Goal: Task Accomplishment & Management: Complete application form

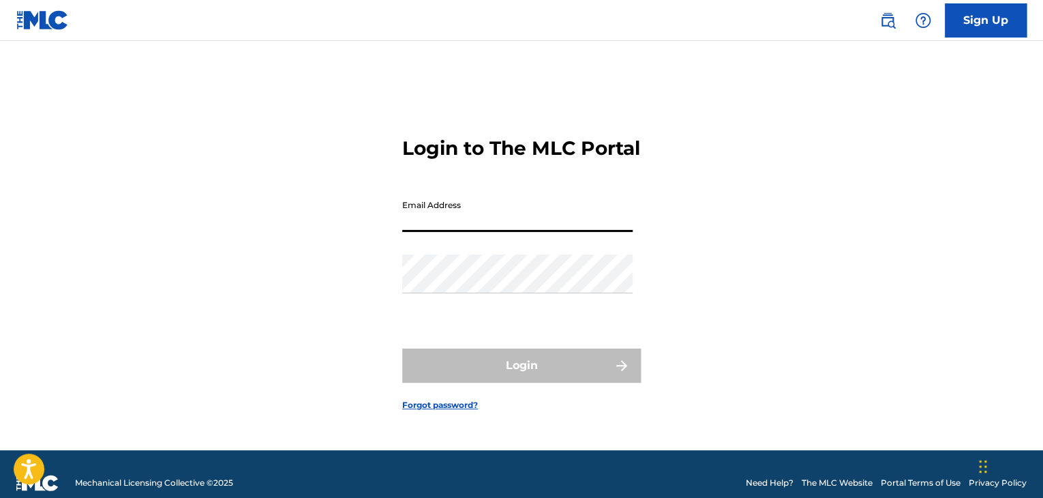
click at [528, 222] on input "Email Address" at bounding box center [517, 212] width 230 height 39
type input "[PERSON_NAME][EMAIL_ADDRESS][DOMAIN_NAME]"
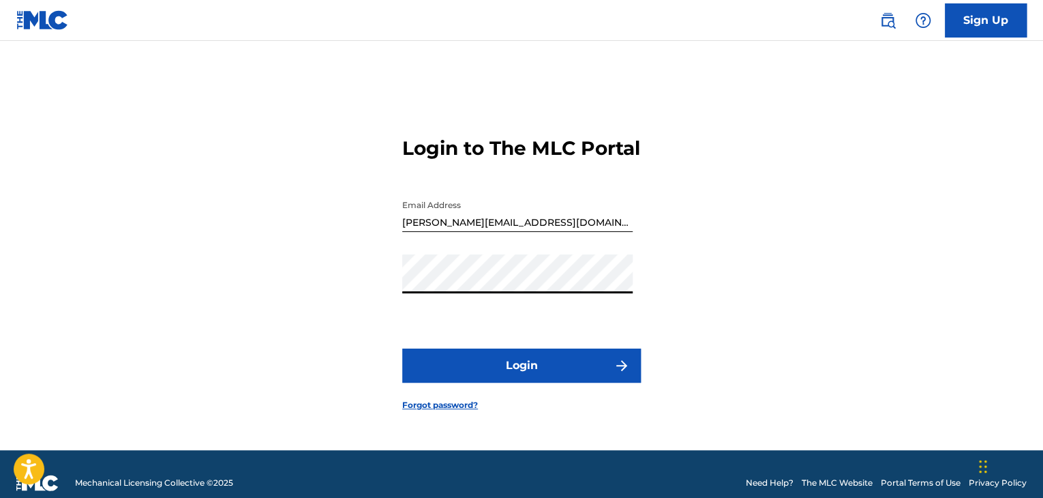
click at [402, 348] on button "Login" at bounding box center [521, 365] width 239 height 34
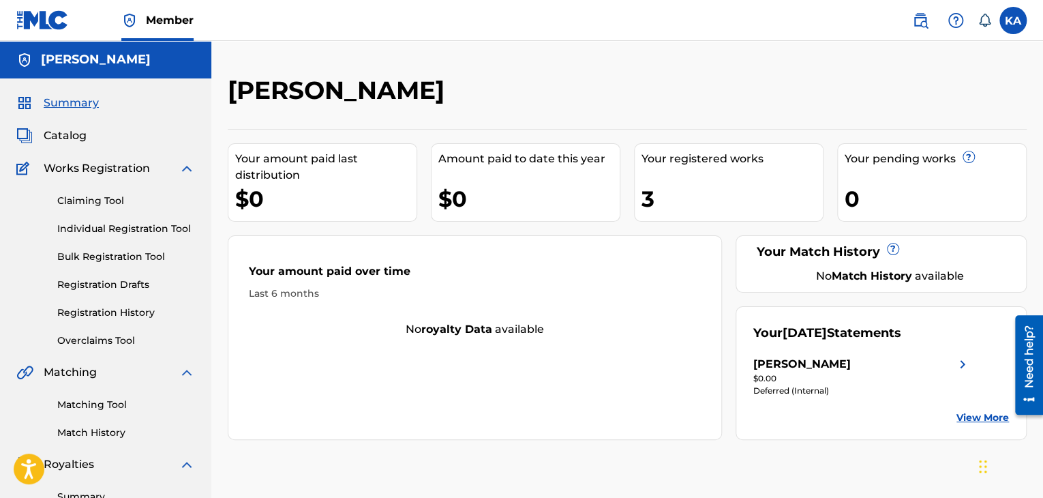
click at [87, 203] on link "Claiming Tool" at bounding box center [126, 201] width 138 height 14
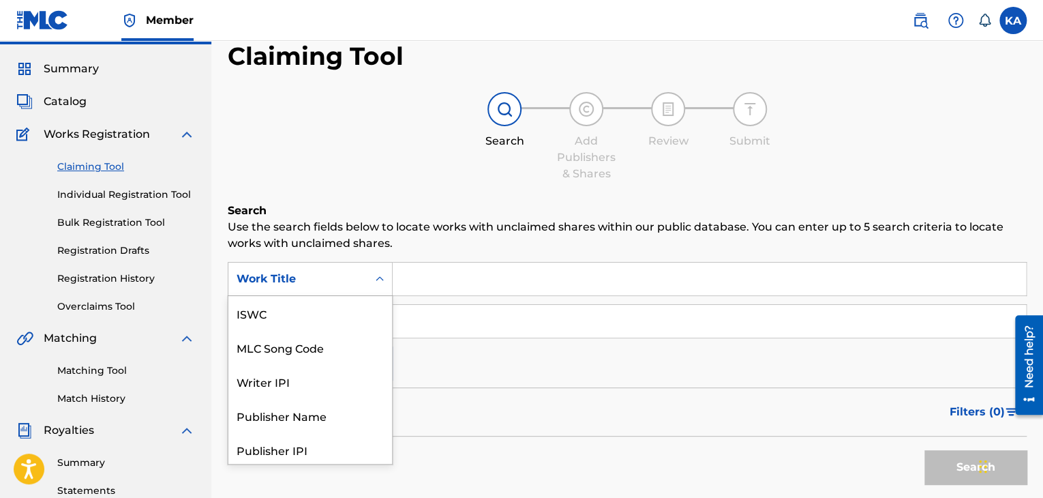
scroll to position [34, 0]
click at [349, 296] on div "7 results available. Use Up and Down to choose options, press Enter to select t…" at bounding box center [310, 279] width 165 height 34
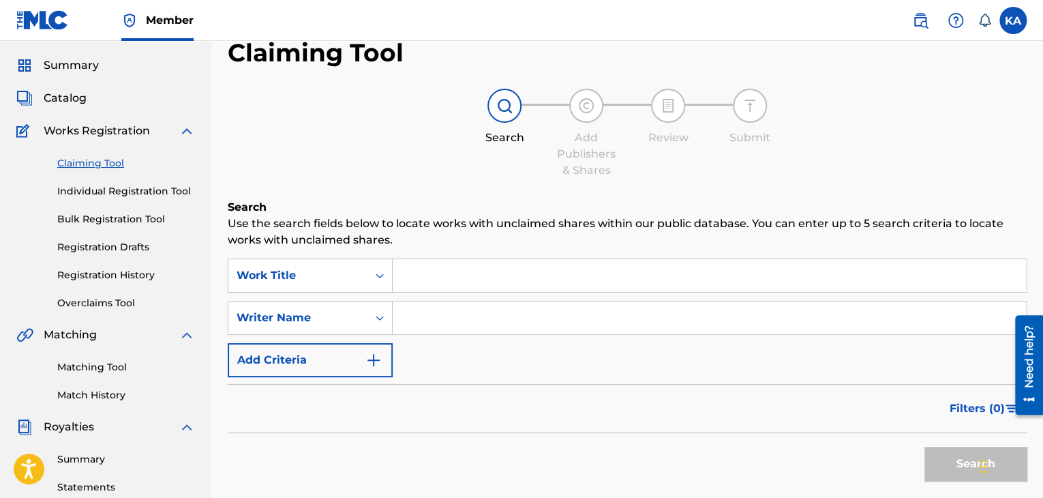
click at [409, 277] on input "Search Form" at bounding box center [709, 275] width 633 height 33
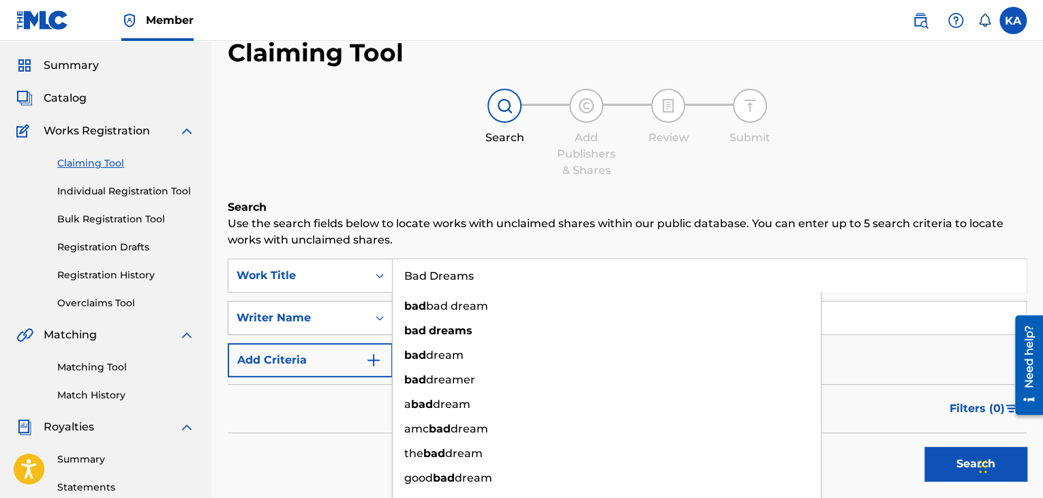
type input "Bad Dreams"
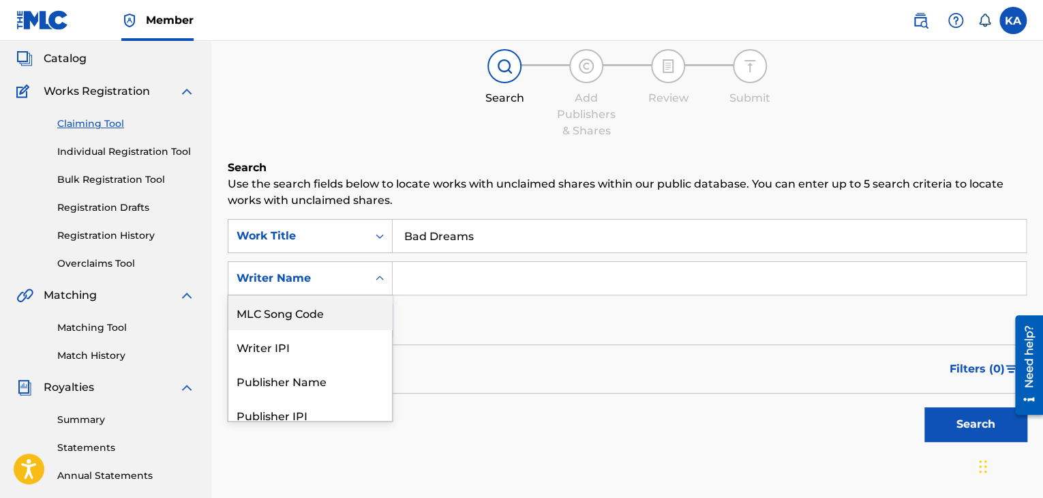
scroll to position [79, 0]
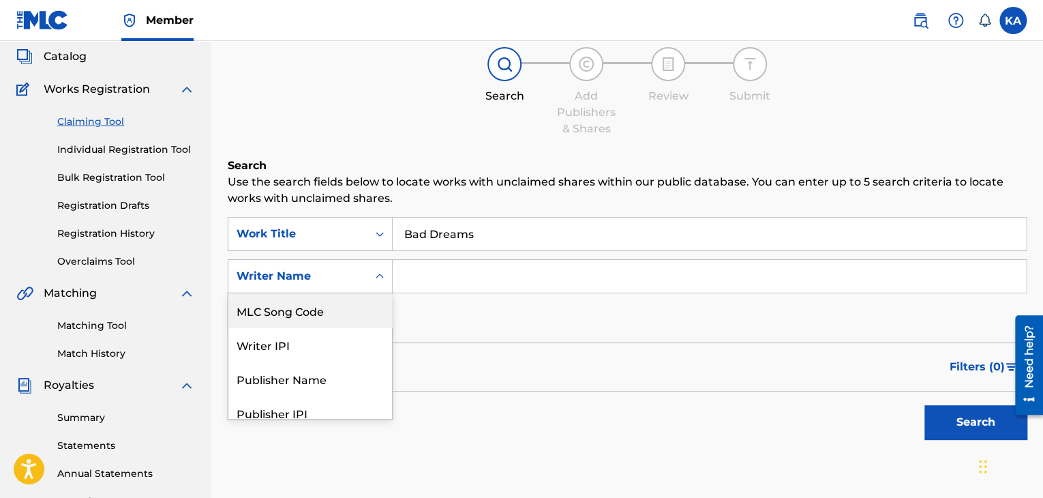
click at [380, 293] on div "7 results available. Use Up and Down to choose options, press Enter to select t…" at bounding box center [310, 276] width 165 height 34
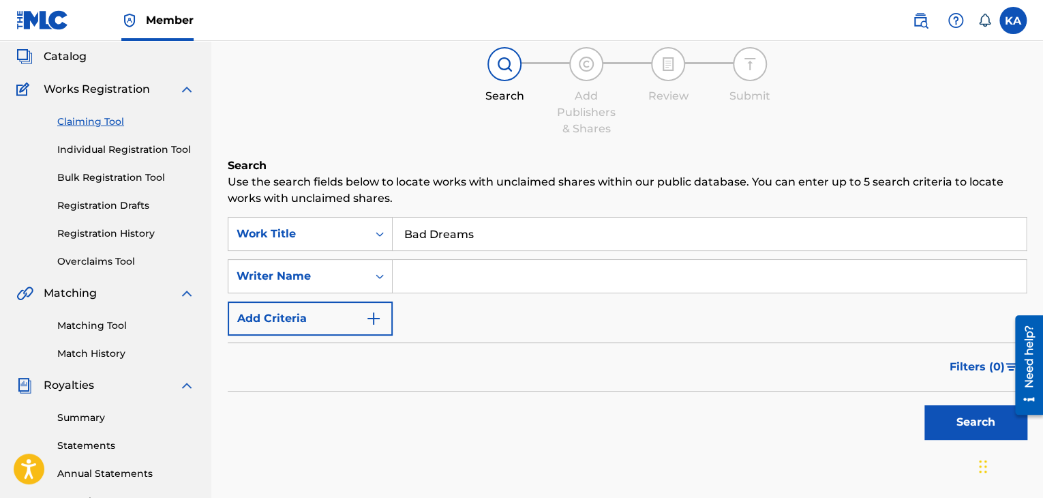
click at [432, 283] on input "Search Form" at bounding box center [709, 276] width 633 height 33
type input "[PERSON_NAME] [PERSON_NAME]"
click at [970, 416] on button "Search" at bounding box center [975, 422] width 102 height 34
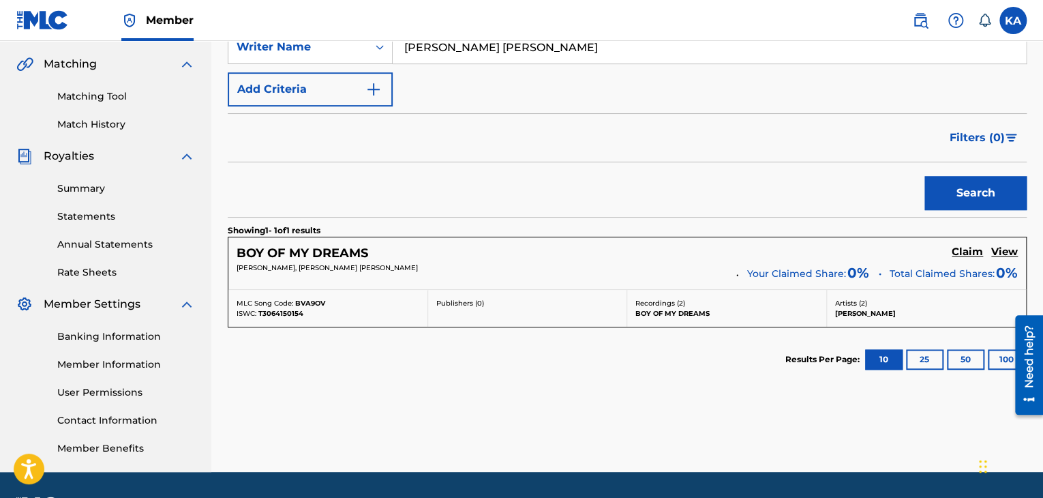
scroll to position [308, 0]
click at [968, 250] on h5 "Claim" at bounding box center [967, 251] width 31 height 13
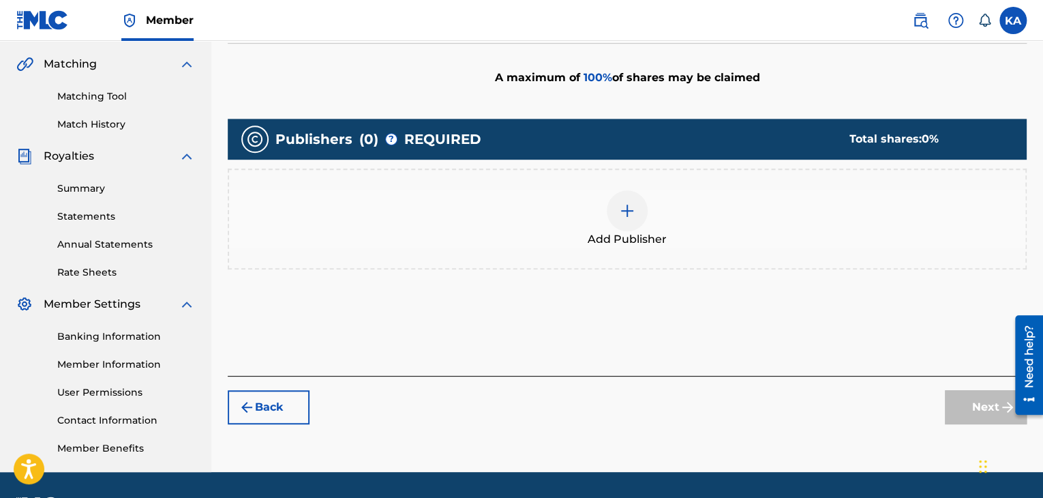
click at [622, 210] on img at bounding box center [627, 210] width 16 height 16
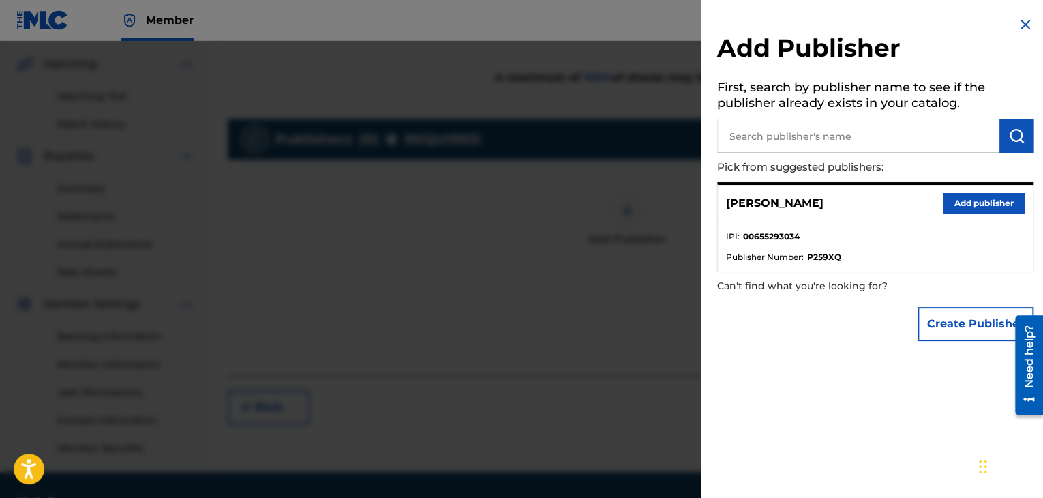
click at [760, 142] on input "text" at bounding box center [858, 136] width 282 height 34
click at [1012, 142] on img "submit" at bounding box center [1016, 135] width 16 height 16
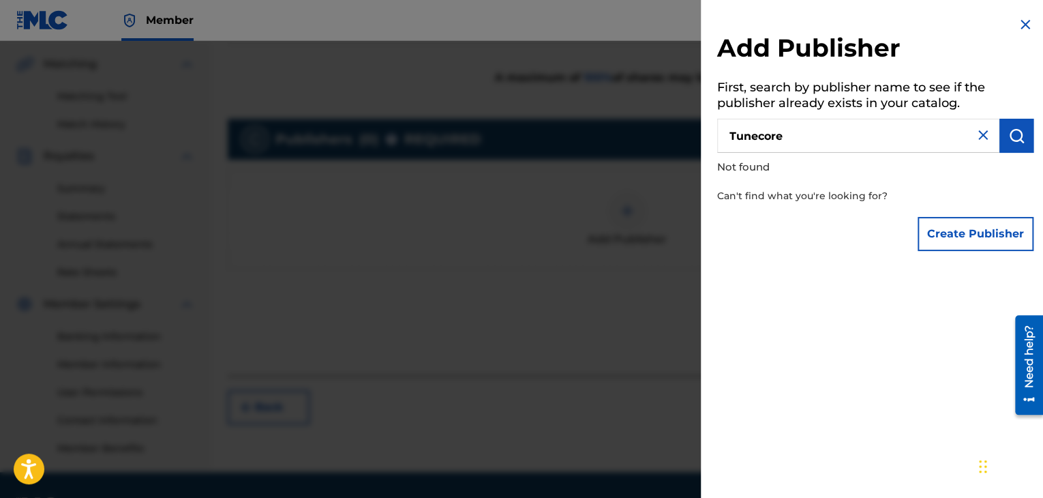
click at [847, 134] on input "Tunecore" at bounding box center [858, 136] width 282 height 34
type input "T"
type input "CD Baby"
click at [1010, 134] on img "submit" at bounding box center [1016, 135] width 16 height 16
click at [1023, 22] on img at bounding box center [1025, 24] width 16 height 16
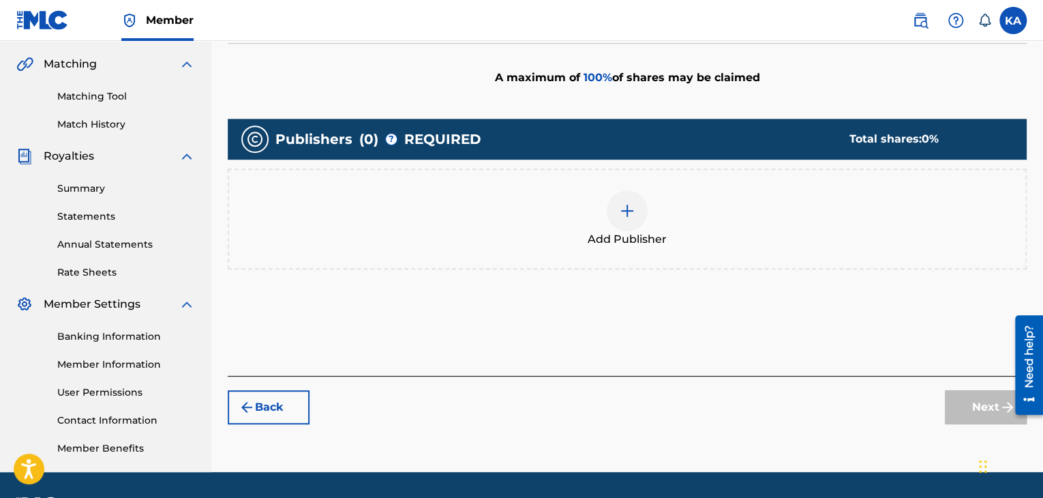
click at [95, 93] on link "Matching Tool" at bounding box center [126, 96] width 138 height 14
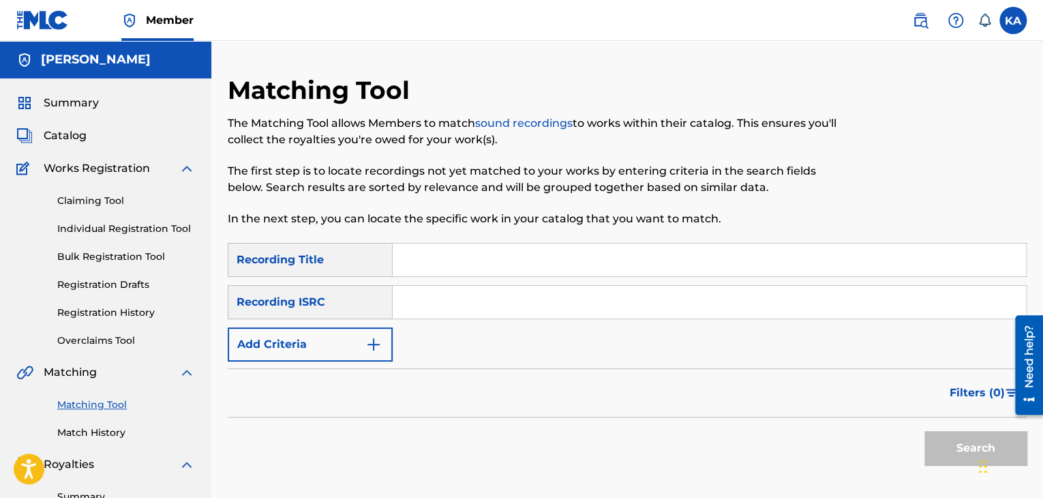
click at [436, 270] on input "Search Form" at bounding box center [709, 259] width 633 height 33
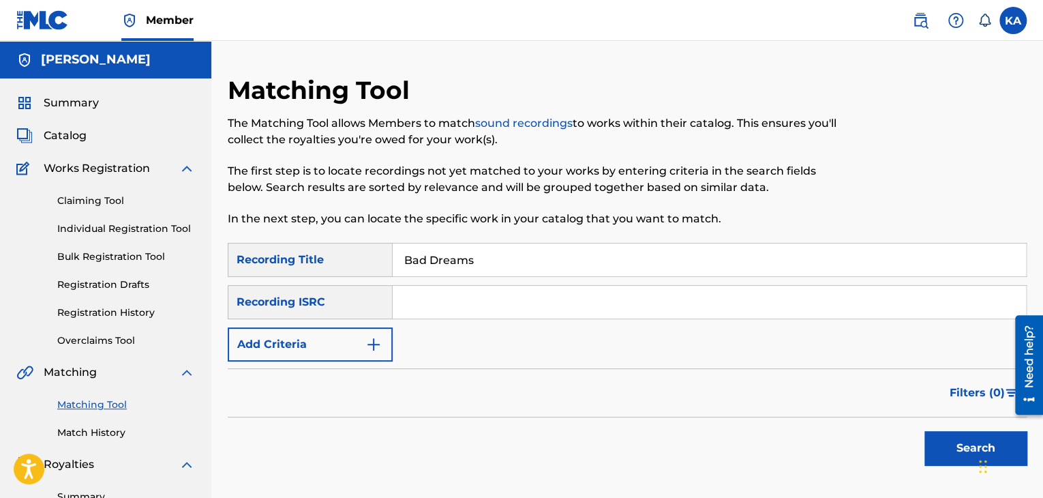
type input "Bad Dreams"
click at [412, 298] on input "Search Form" at bounding box center [709, 302] width 633 height 33
paste input "QZTB52571627"
type input "QZTB52571627"
click at [950, 445] on button "Search" at bounding box center [975, 448] width 102 height 34
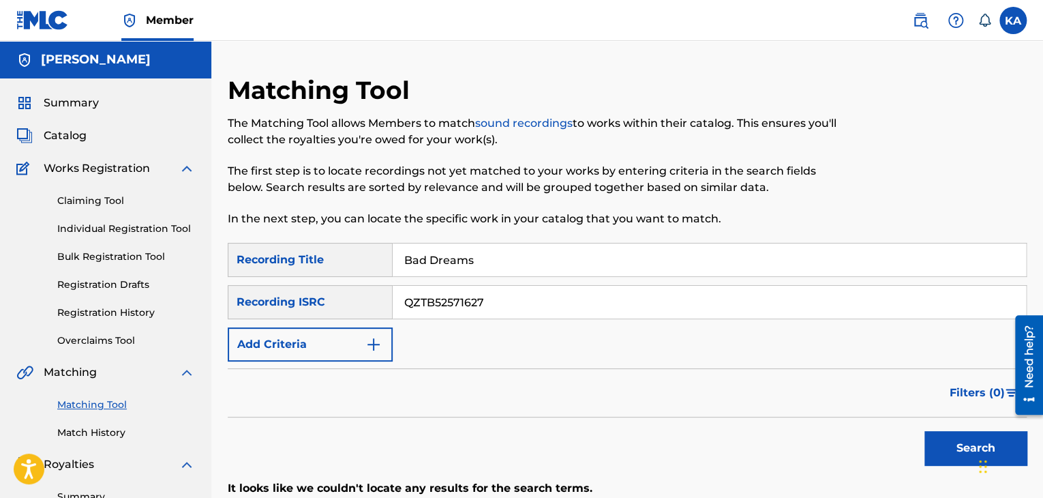
click at [950, 445] on button "Search" at bounding box center [975, 448] width 102 height 34
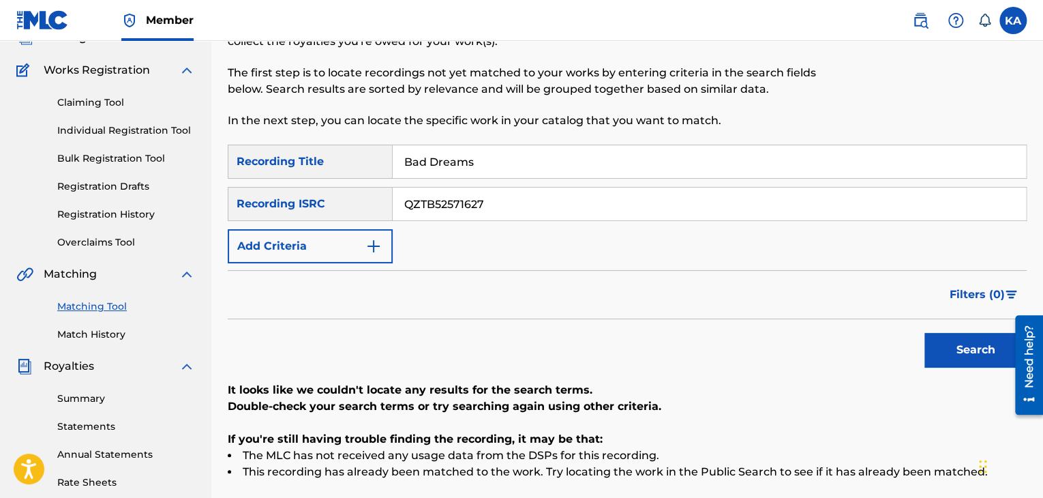
scroll to position [82, 0]
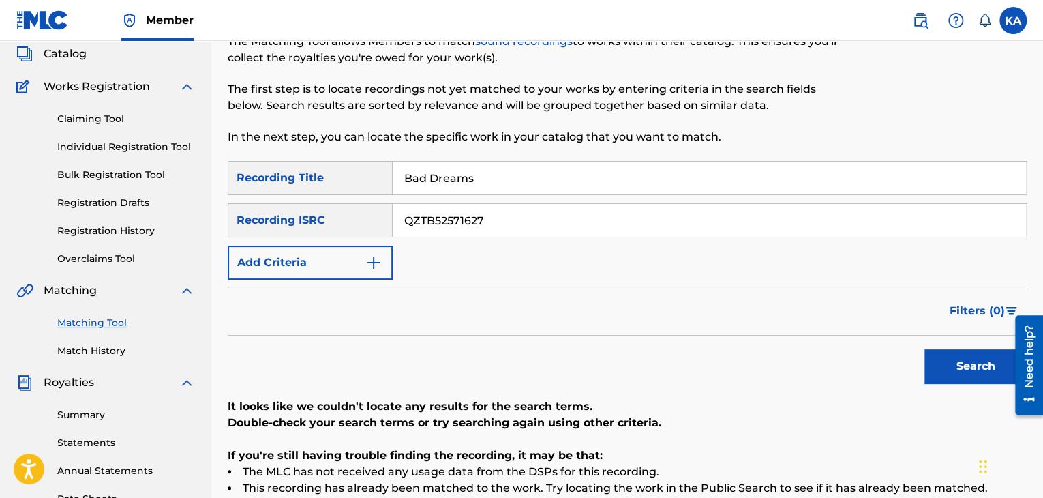
click at [119, 123] on link "Claiming Tool" at bounding box center [126, 119] width 138 height 14
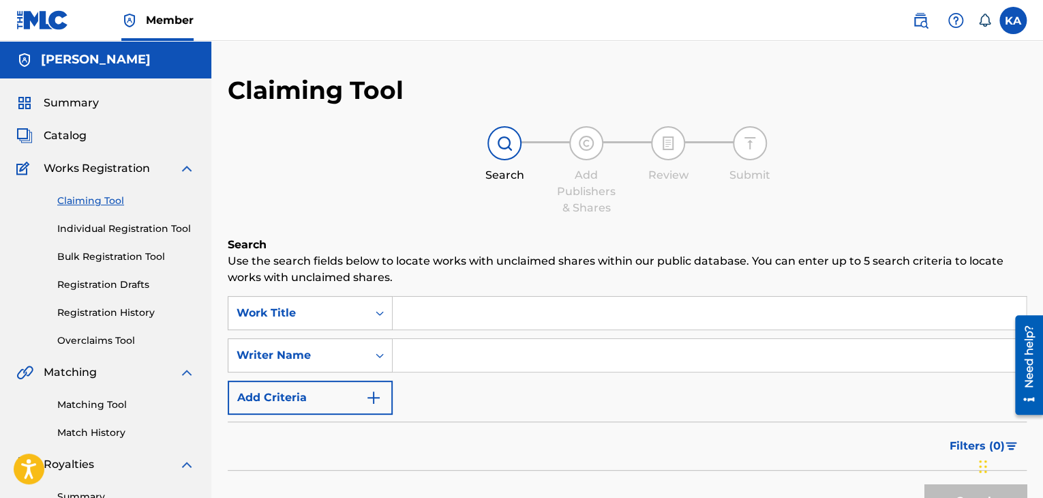
click at [477, 317] on input "Search Form" at bounding box center [709, 313] width 633 height 33
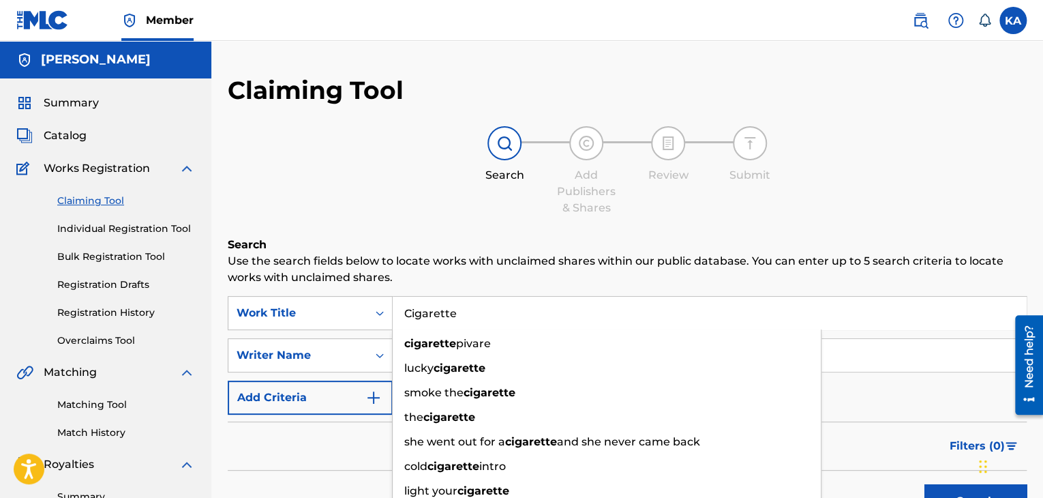
type input "Cigarette"
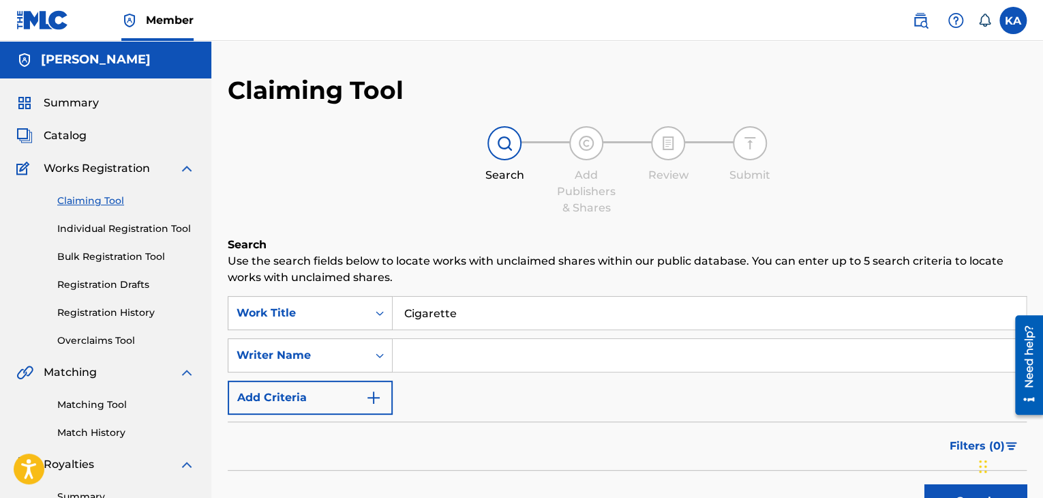
click at [477, 287] on div "Search Use the search fields below to locate works with unclaimed shares within…" at bounding box center [627, 415] width 799 height 357
click at [437, 359] on input "Search Form" at bounding box center [709, 355] width 633 height 33
type input "[PERSON_NAME] [PERSON_NAME]"
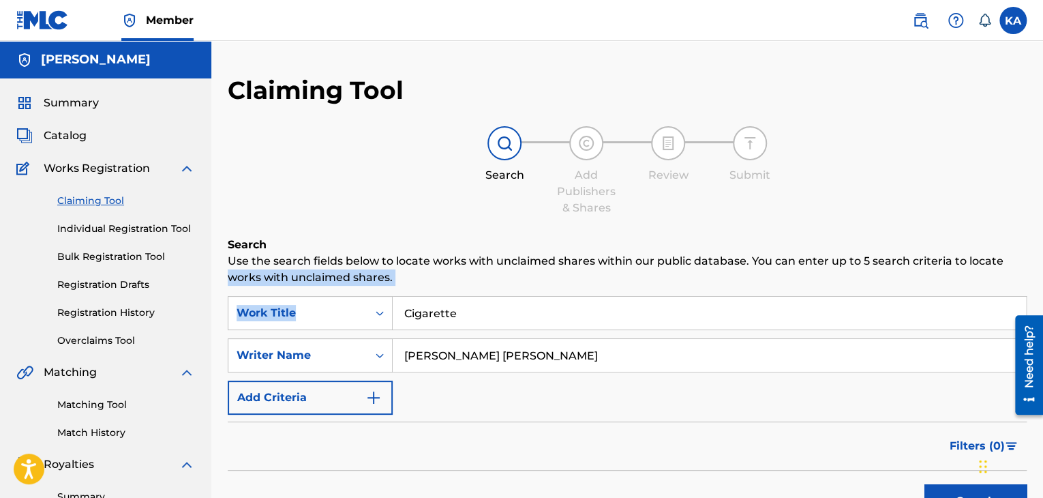
drag, startPoint x: 1042, startPoint y: 262, endPoint x: 1043, endPoint y: 322, distance: 60.0
click at [1042, 322] on html "Accessibility Screen-Reader Guide, Feedback, and Issue Reporting | New window C…" at bounding box center [521, 249] width 1043 height 498
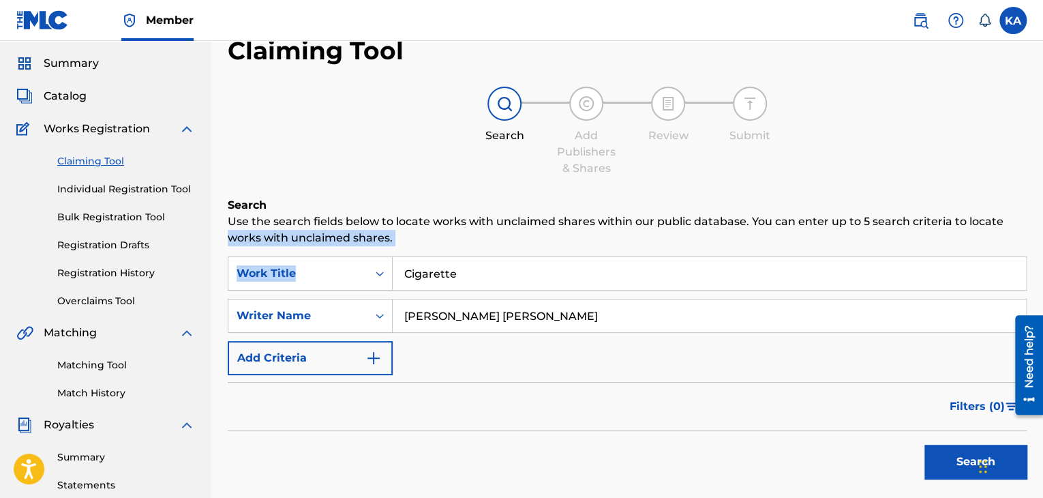
scroll to position [59, 0]
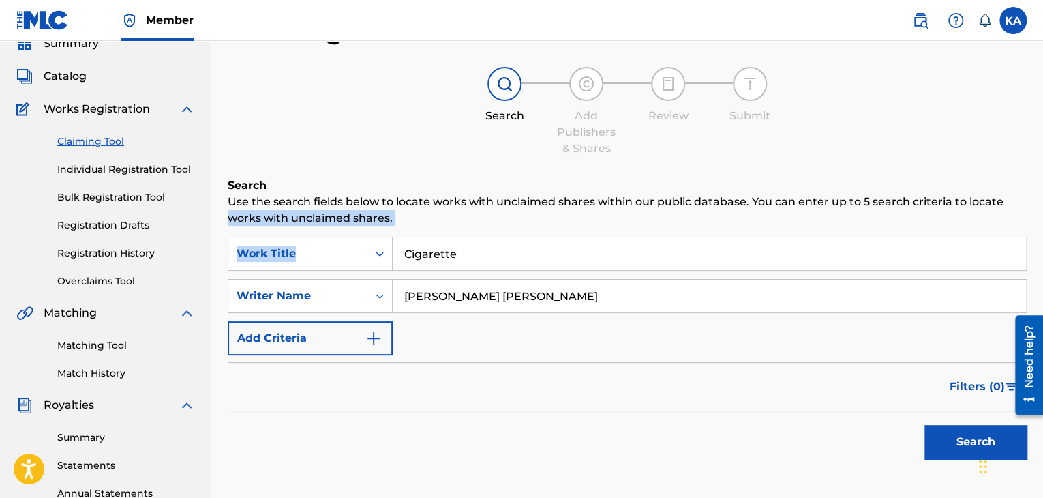
click at [960, 432] on button "Search" at bounding box center [975, 442] width 102 height 34
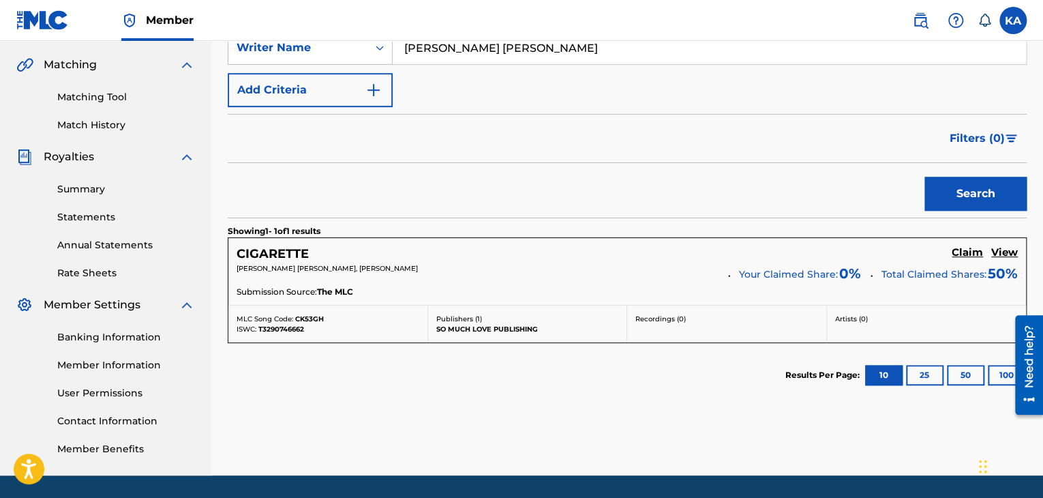
scroll to position [349, 0]
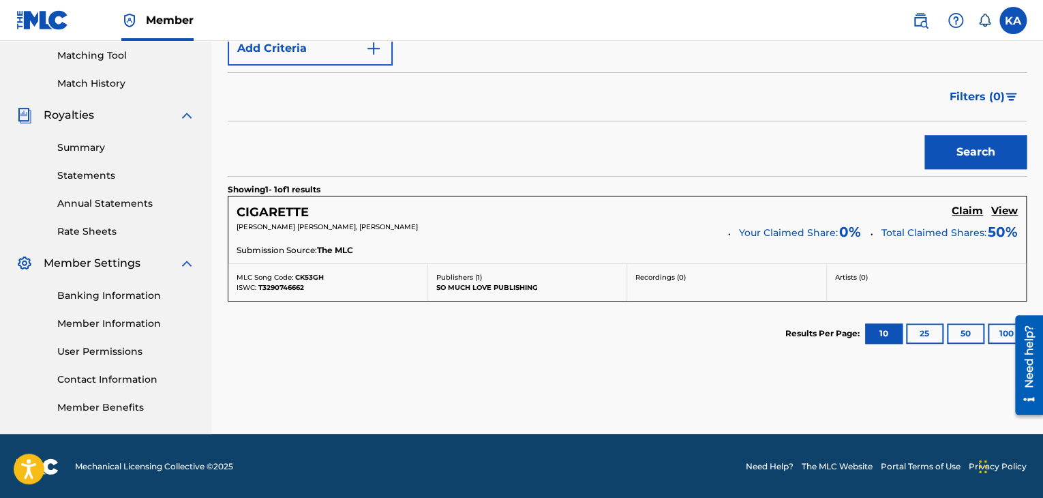
click at [960, 207] on h5 "Claim" at bounding box center [967, 211] width 31 height 13
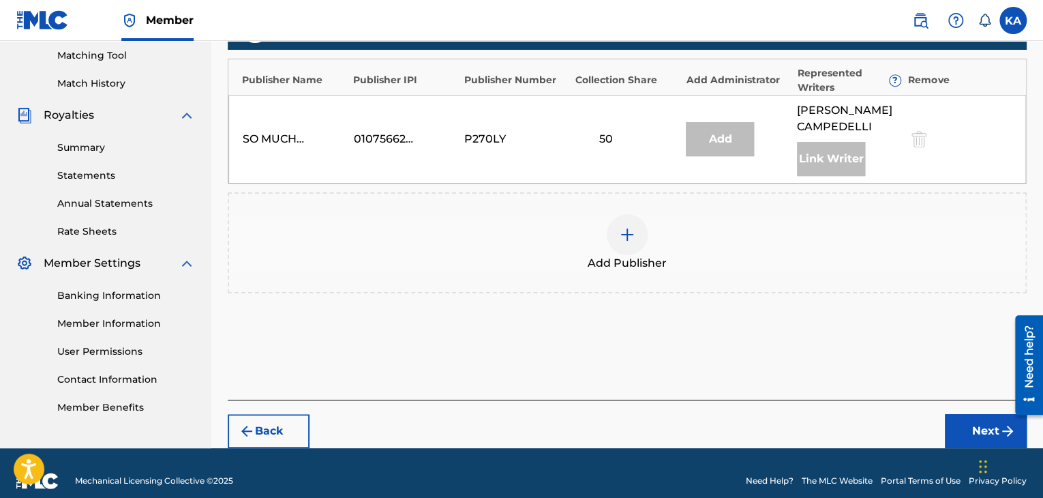
click at [630, 232] on img at bounding box center [627, 234] width 16 height 16
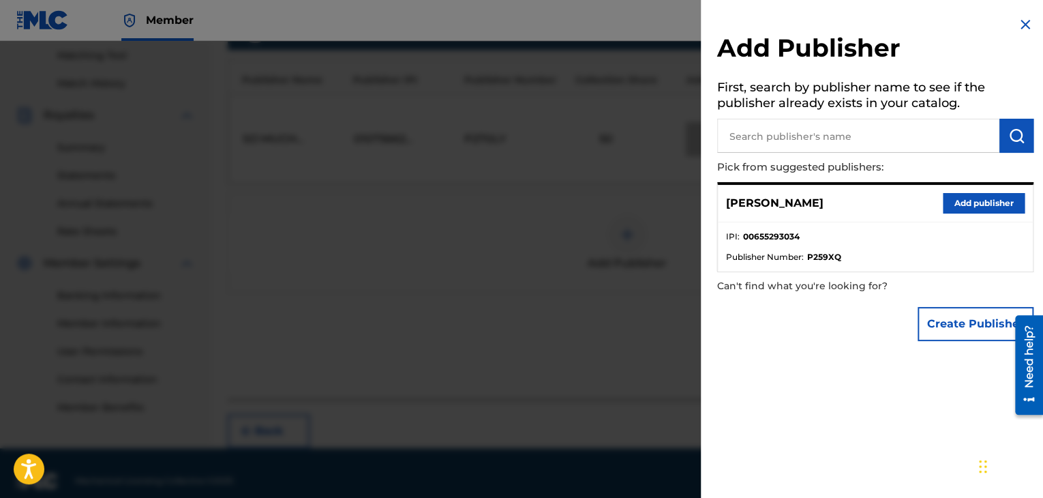
click at [971, 203] on button "Add publisher" at bounding box center [984, 203] width 82 height 20
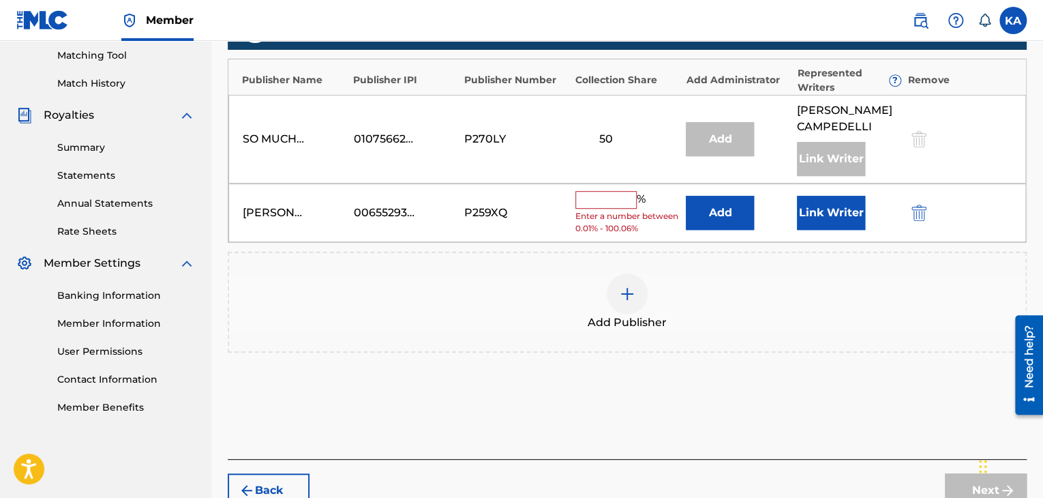
click at [824, 219] on button "Link Writer" at bounding box center [831, 213] width 68 height 34
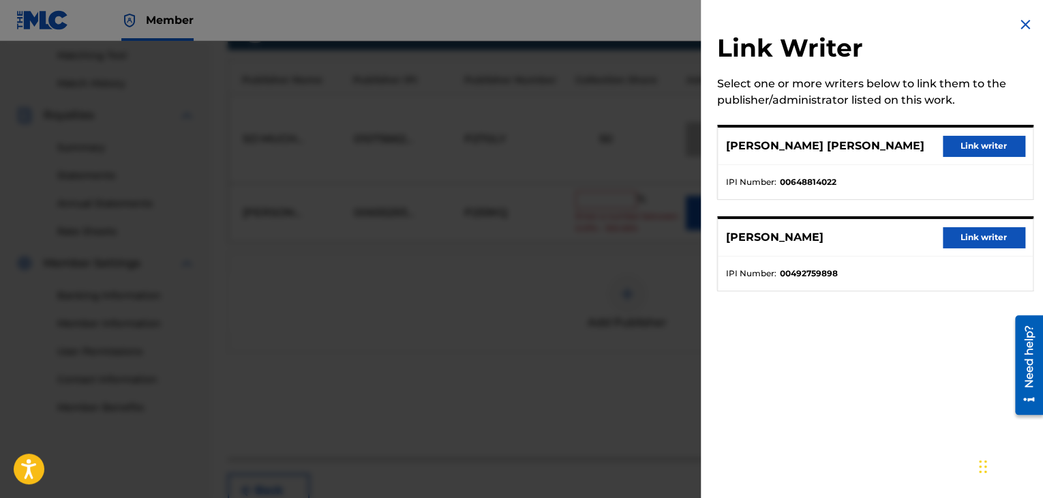
click at [963, 142] on button "Link writer" at bounding box center [984, 146] width 82 height 20
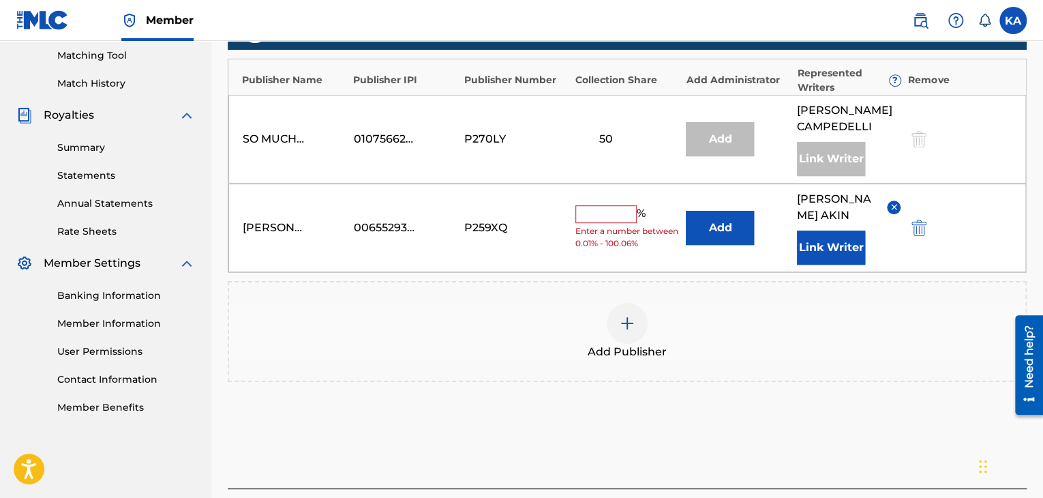
click at [605, 216] on input "text" at bounding box center [605, 214] width 61 height 18
type input "50"
click at [708, 227] on button "Add" at bounding box center [720, 228] width 68 height 34
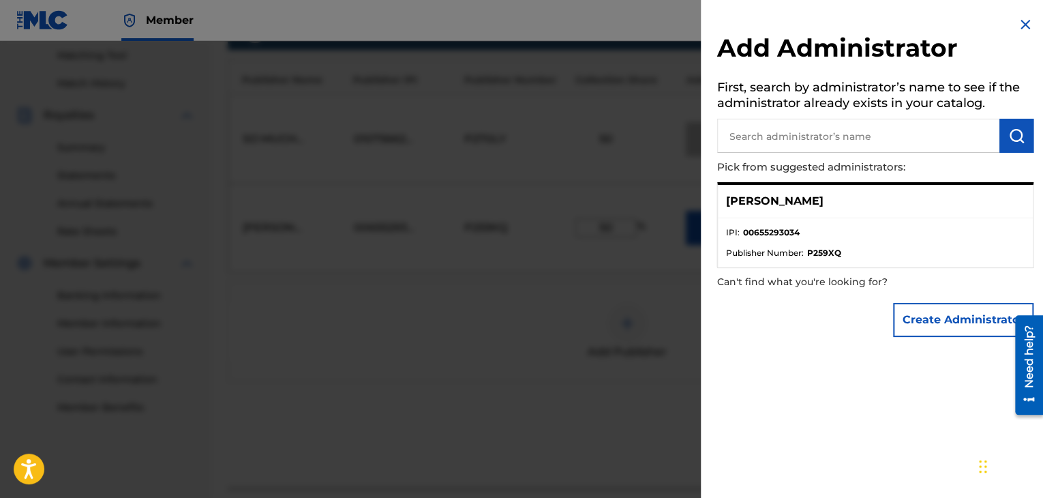
click at [797, 205] on div "[PERSON_NAME]" at bounding box center [875, 201] width 315 height 33
click at [826, 137] on input "text" at bounding box center [858, 136] width 282 height 34
type input "[PERSON_NAME]"
click at [1008, 136] on img "submit" at bounding box center [1016, 135] width 16 height 16
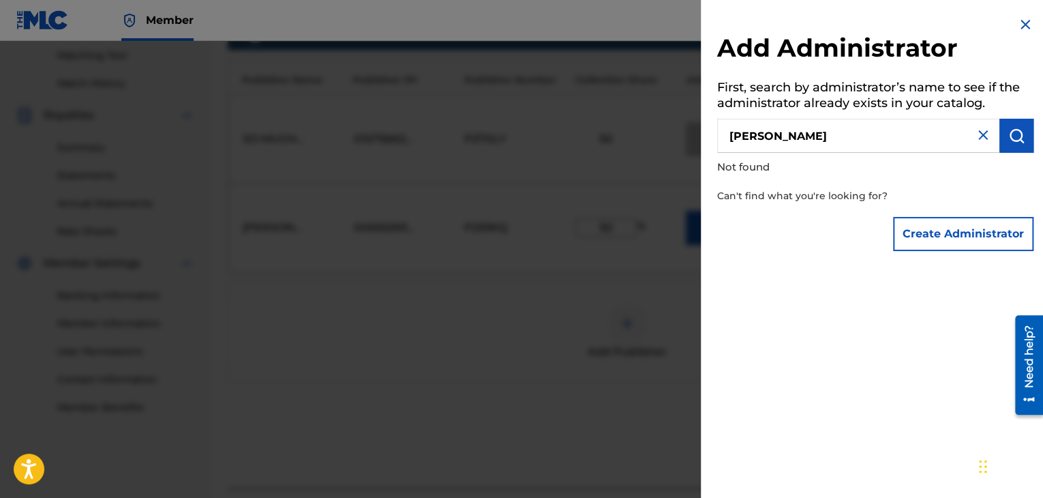
click at [1025, 28] on img at bounding box center [1025, 24] width 16 height 16
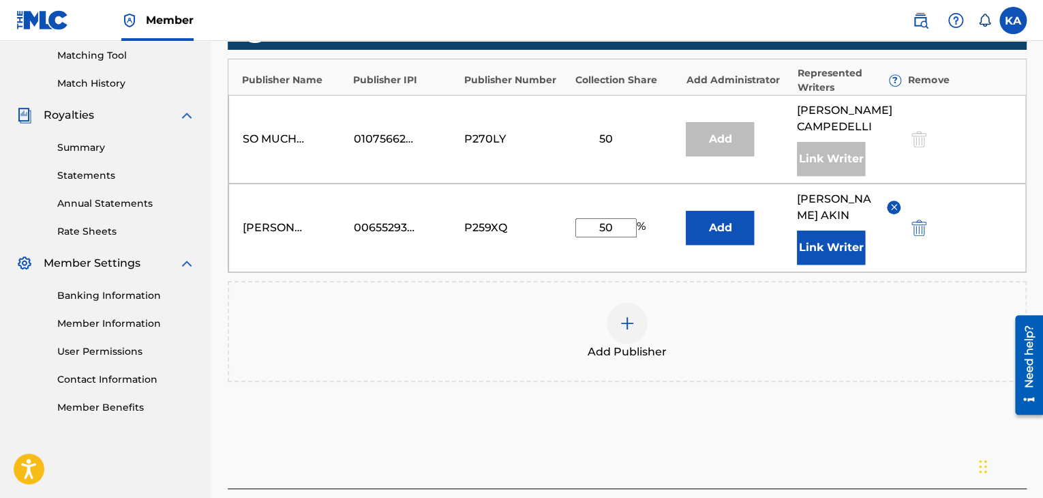
click at [1034, 187] on div "Claiming Tool Search Add Publishers & Shares Review Submit Add Publishers & Sha…" at bounding box center [627, 131] width 832 height 811
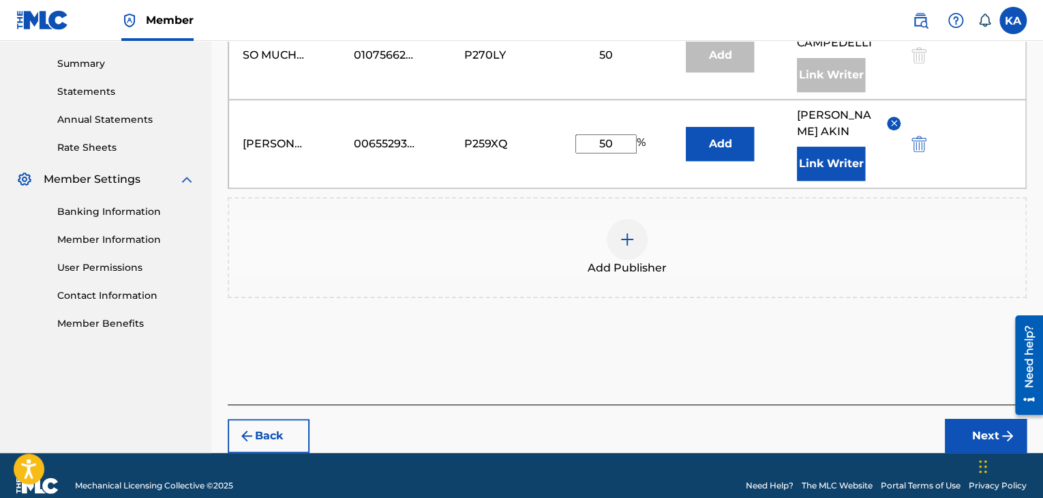
scroll to position [452, 0]
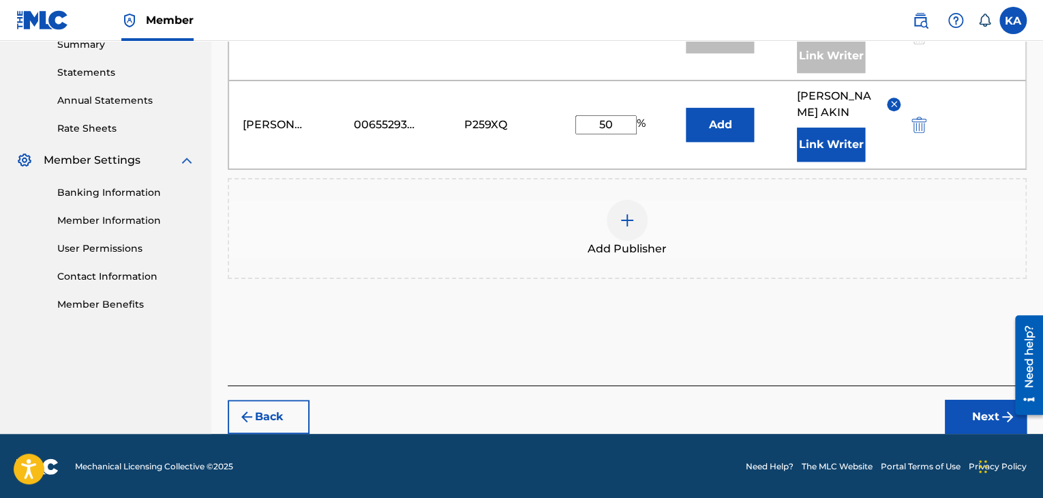
click at [987, 414] on button "Next" at bounding box center [986, 416] width 82 height 34
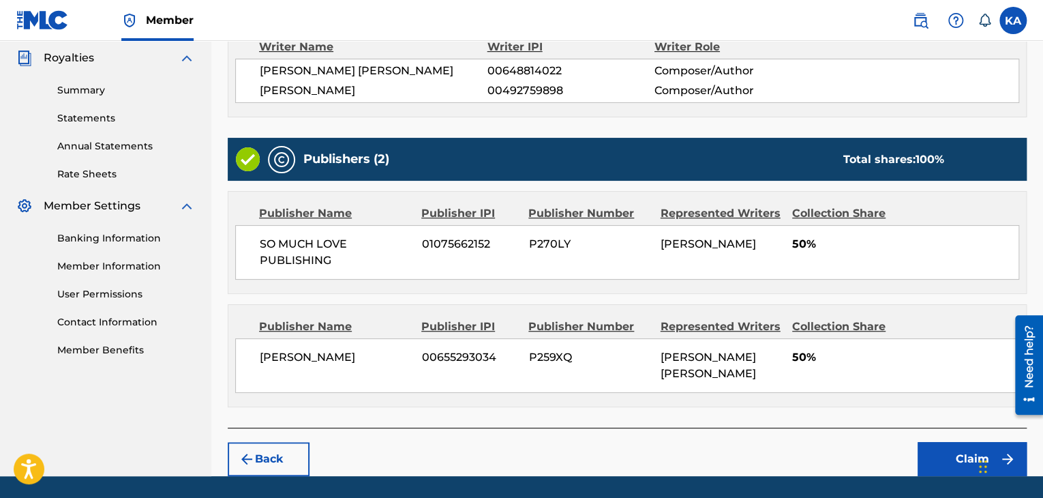
scroll to position [406, 0]
click at [963, 442] on button "Claim" at bounding box center [972, 459] width 109 height 34
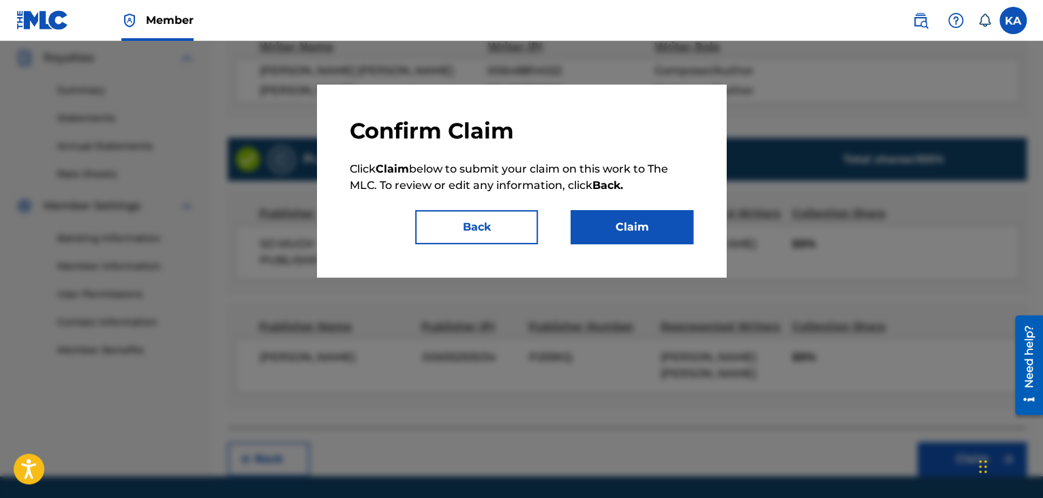
click at [622, 227] on button "Claim" at bounding box center [632, 227] width 123 height 34
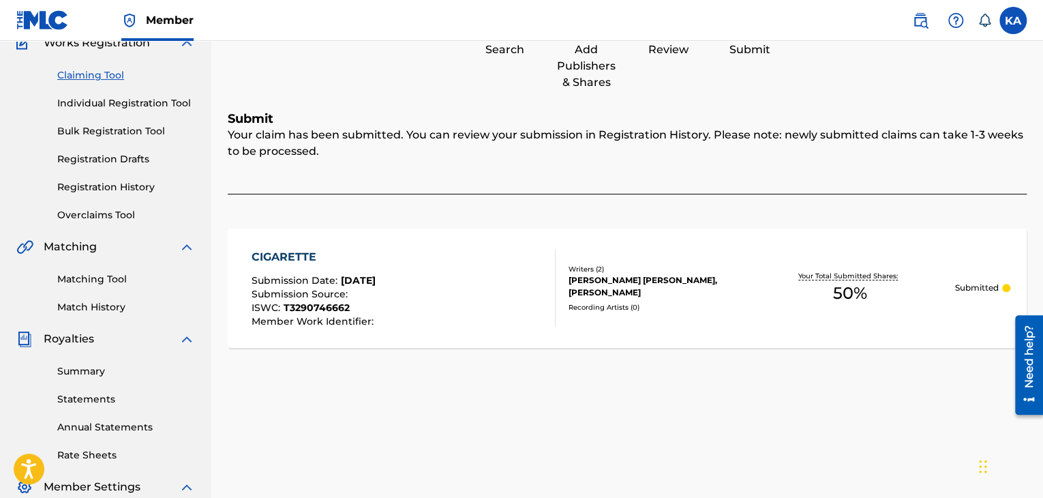
scroll to position [117, 0]
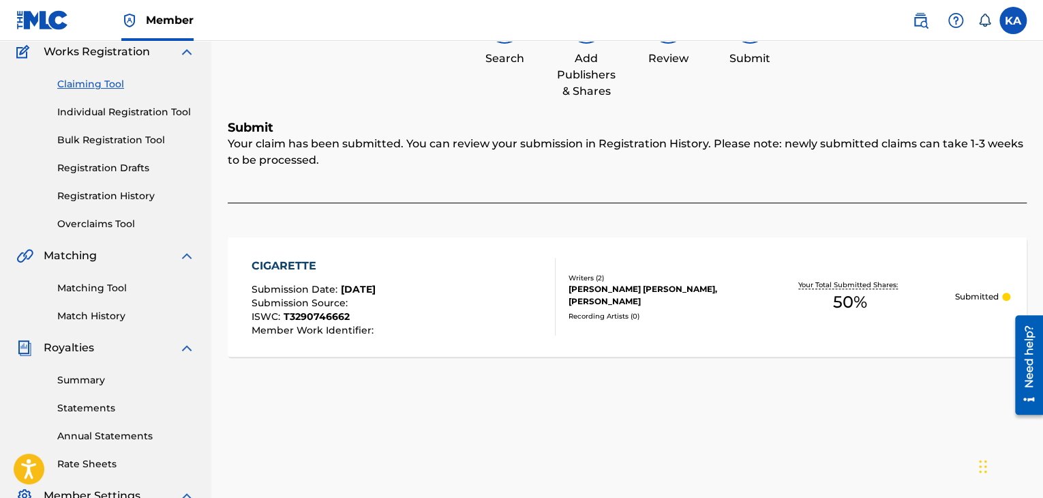
click at [95, 288] on link "Matching Tool" at bounding box center [126, 288] width 138 height 14
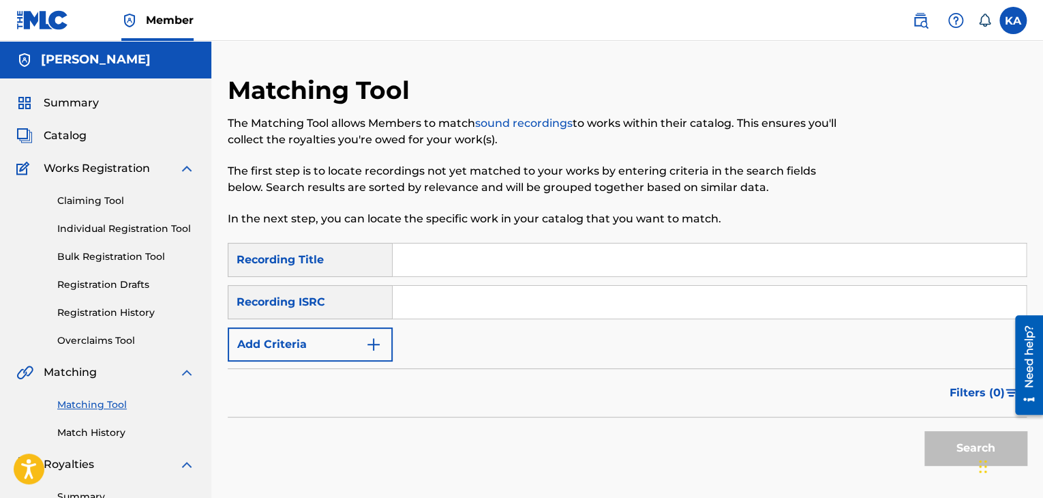
click at [439, 256] on input "Search Form" at bounding box center [709, 259] width 633 height 33
type input "Bad Dreams"
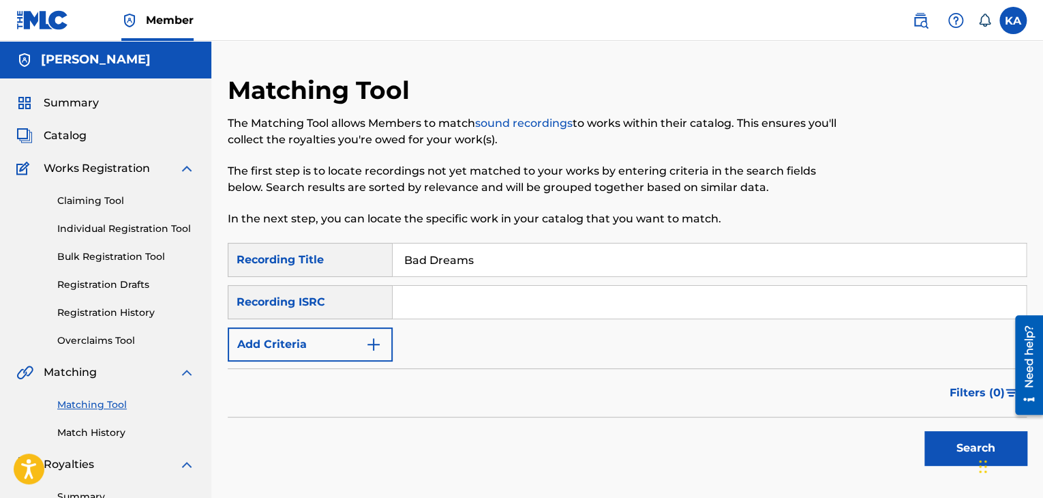
paste input "QZRP42460316"
type input "QZRP42460316"
click at [490, 262] on input "Bad Dreams" at bounding box center [709, 259] width 633 height 33
type input "B"
type input "[GEOGRAPHIC_DATA]"
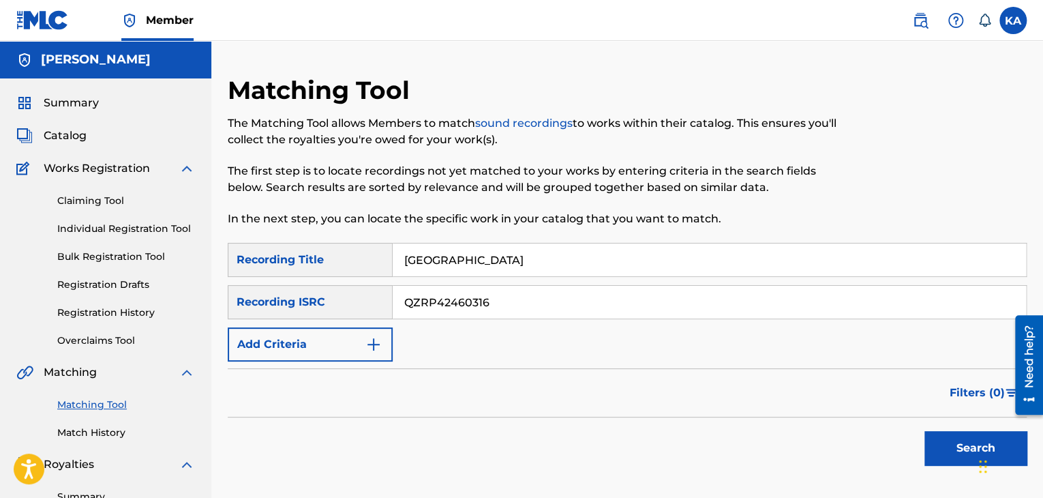
click at [958, 450] on button "Search" at bounding box center [975, 448] width 102 height 34
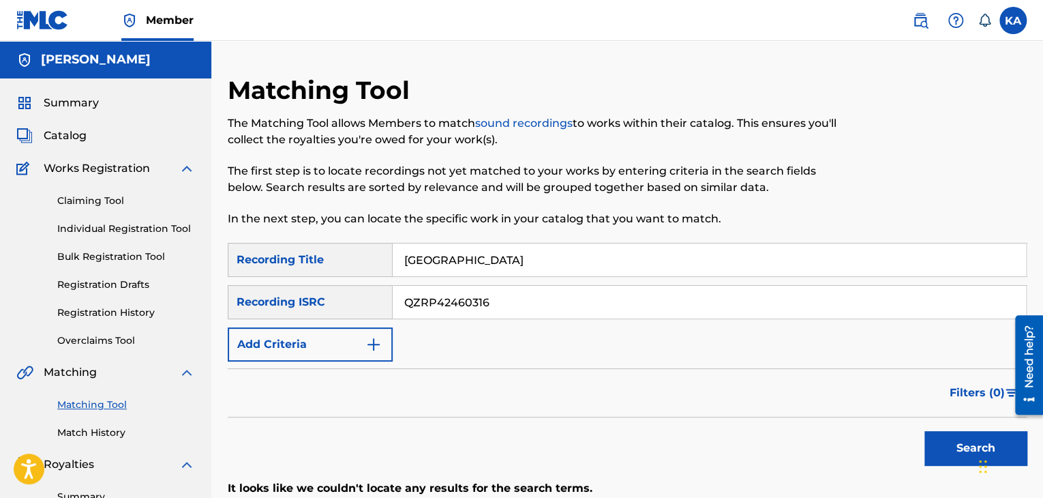
click at [96, 194] on link "Claiming Tool" at bounding box center [126, 201] width 138 height 14
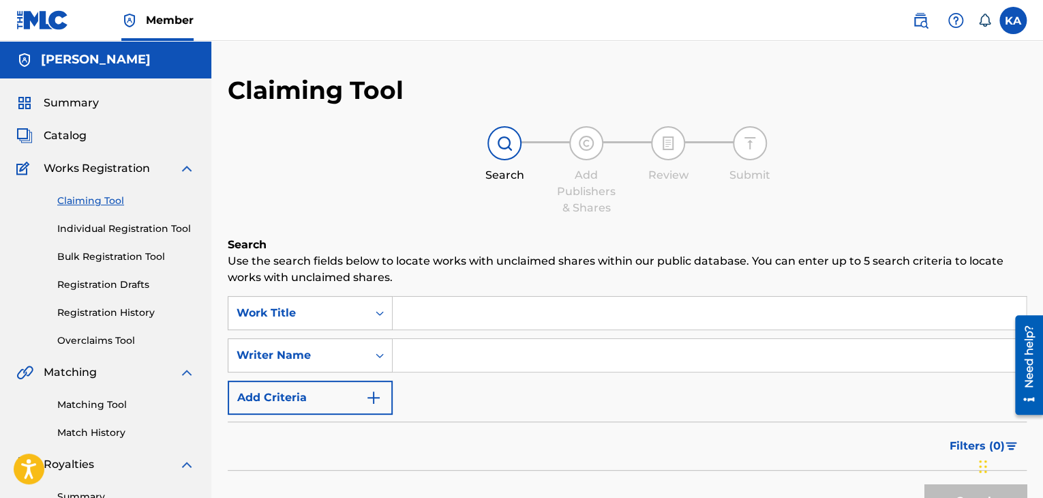
click at [450, 310] on input "Search Form" at bounding box center [709, 313] width 633 height 33
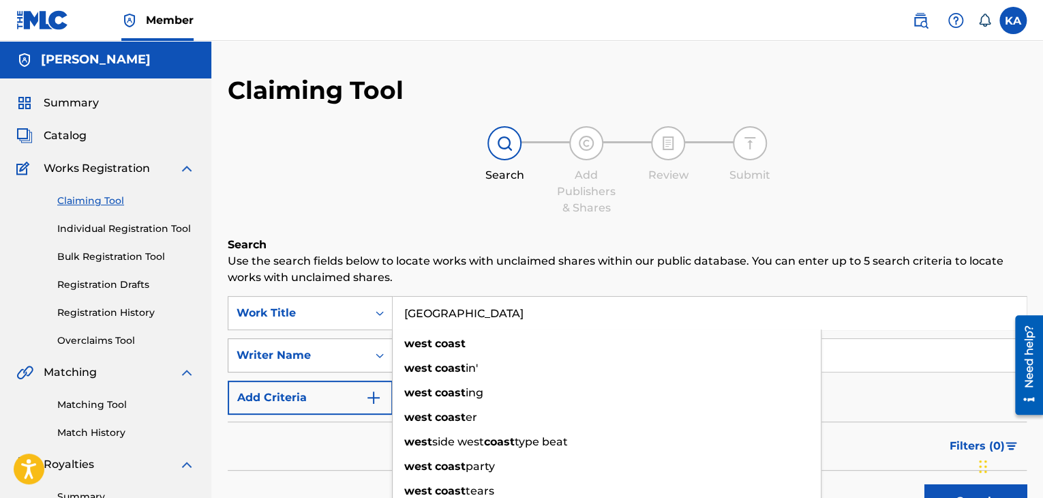
type input "[GEOGRAPHIC_DATA]"
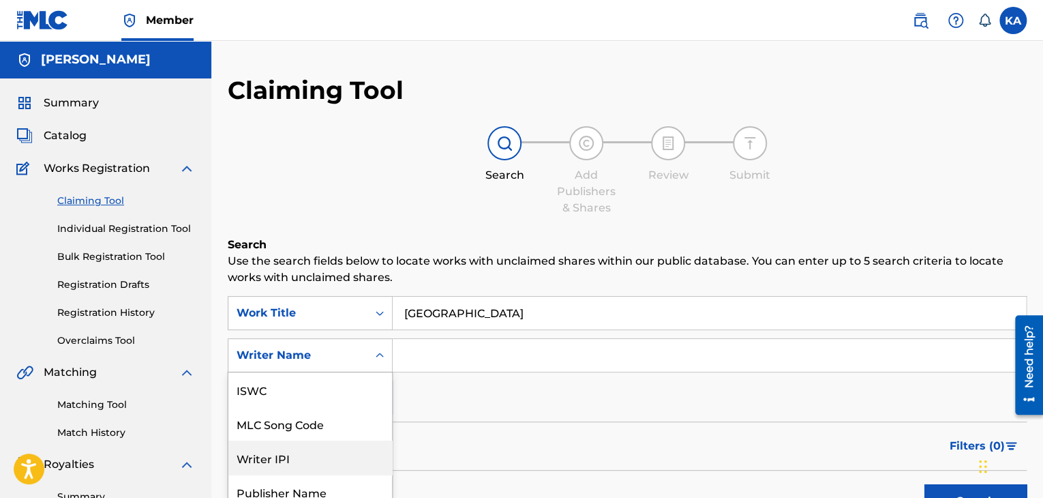
scroll to position [79, 0]
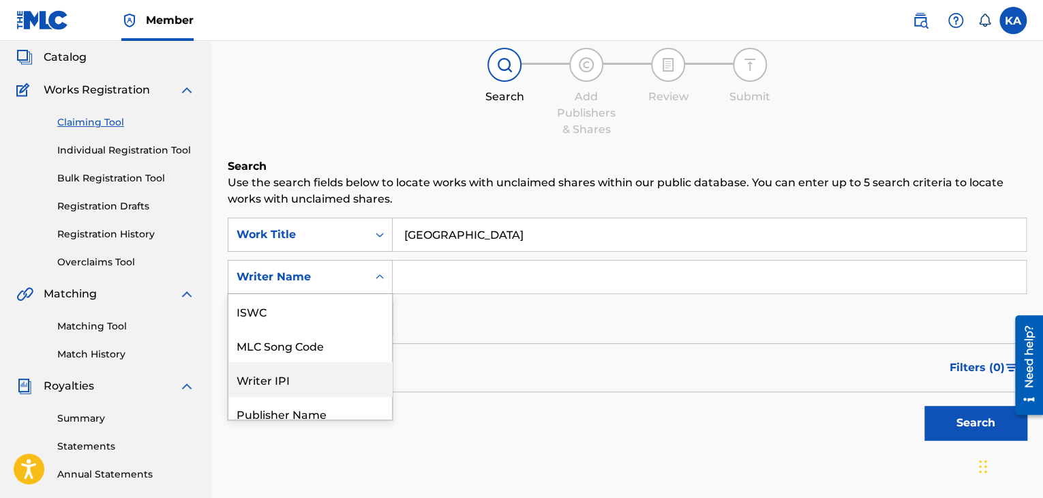
click at [365, 294] on div "7 results available. Use Up and Down to choose options, press Enter to select t…" at bounding box center [310, 277] width 165 height 34
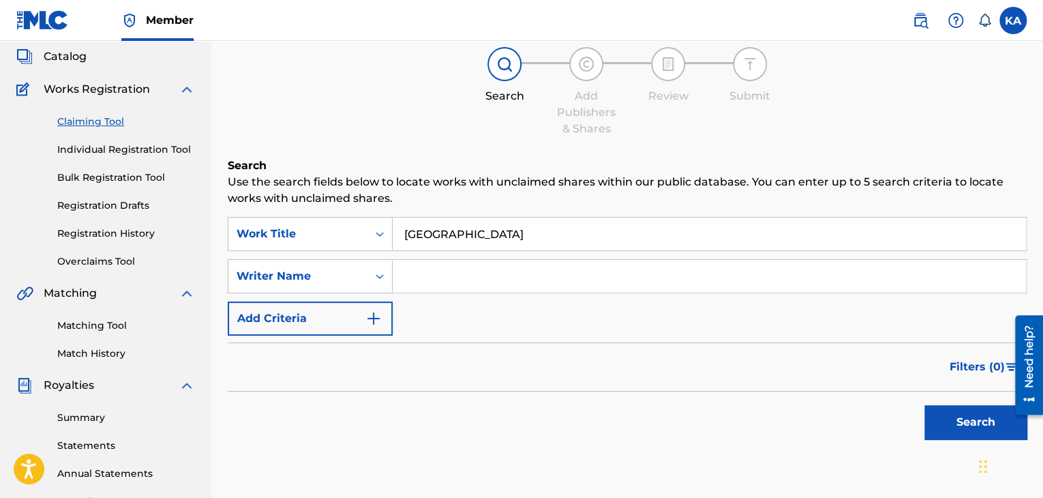
click at [447, 275] on input "Search Form" at bounding box center [709, 276] width 633 height 33
type input "[PERSON_NAME] [PERSON_NAME]"
click at [958, 423] on button "Search" at bounding box center [975, 422] width 102 height 34
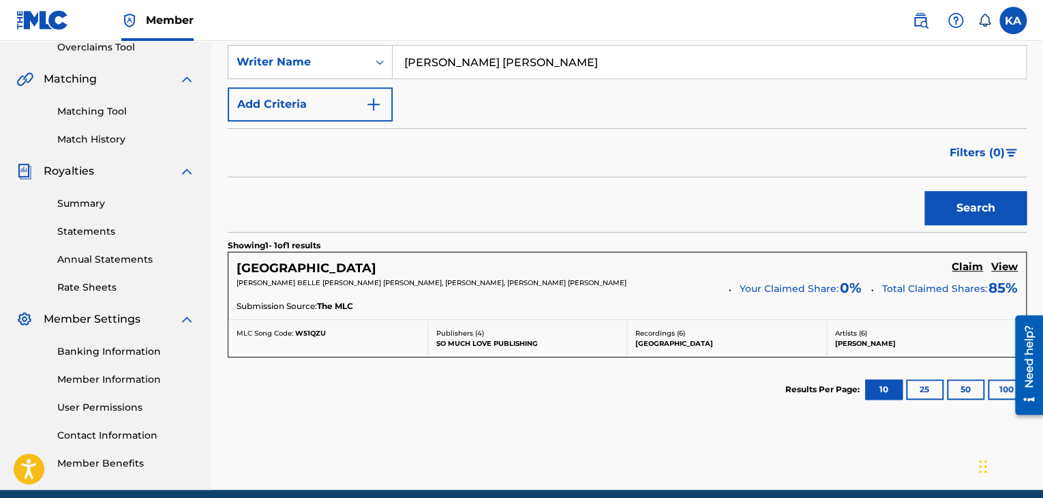
scroll to position [342, 0]
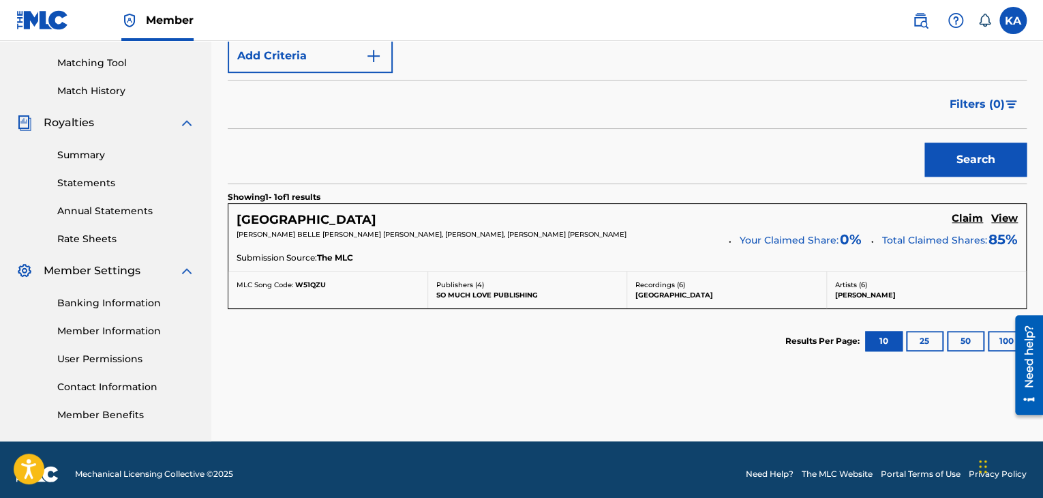
click at [971, 222] on h5 "Claim" at bounding box center [967, 218] width 31 height 13
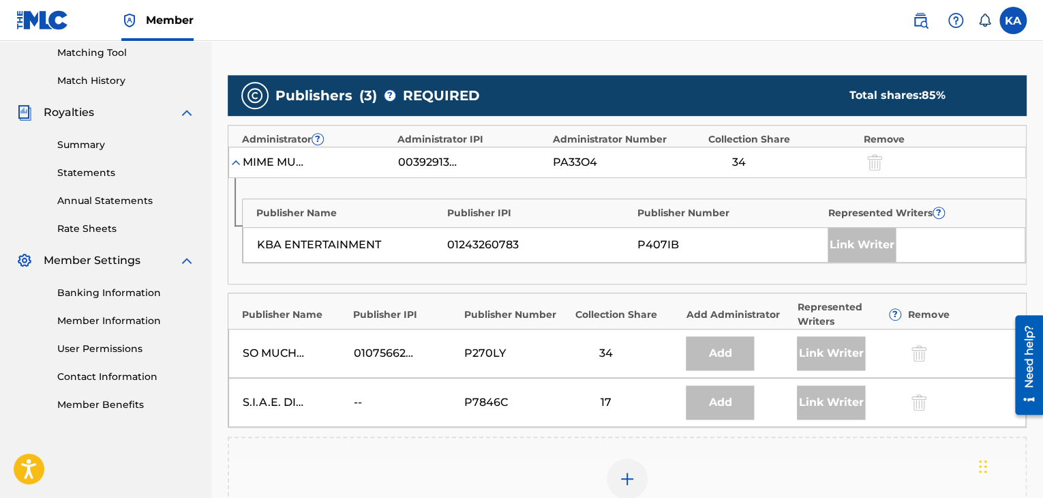
scroll to position [352, 0]
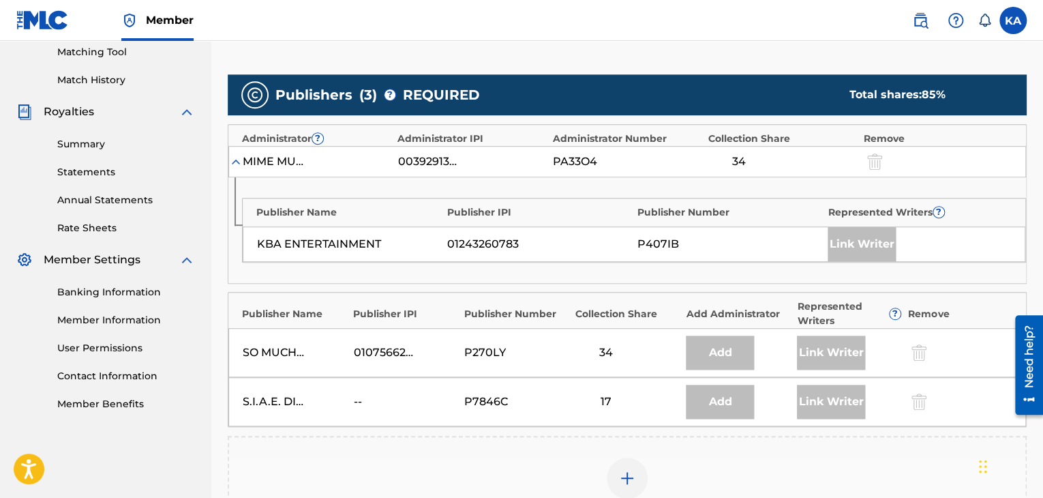
click at [300, 401] on div "S.I.A.E. DIREZIONE GENERALE" at bounding box center [273, 401] width 61 height 16
click at [294, 404] on div "S.I.A.E. DIREZIONE GENERALE" at bounding box center [273, 401] width 61 height 16
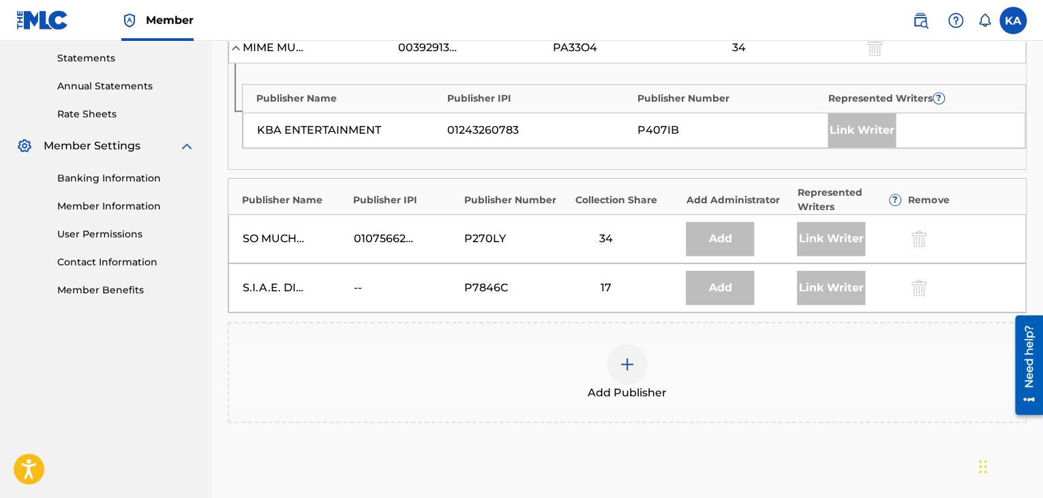
scroll to position [472, 0]
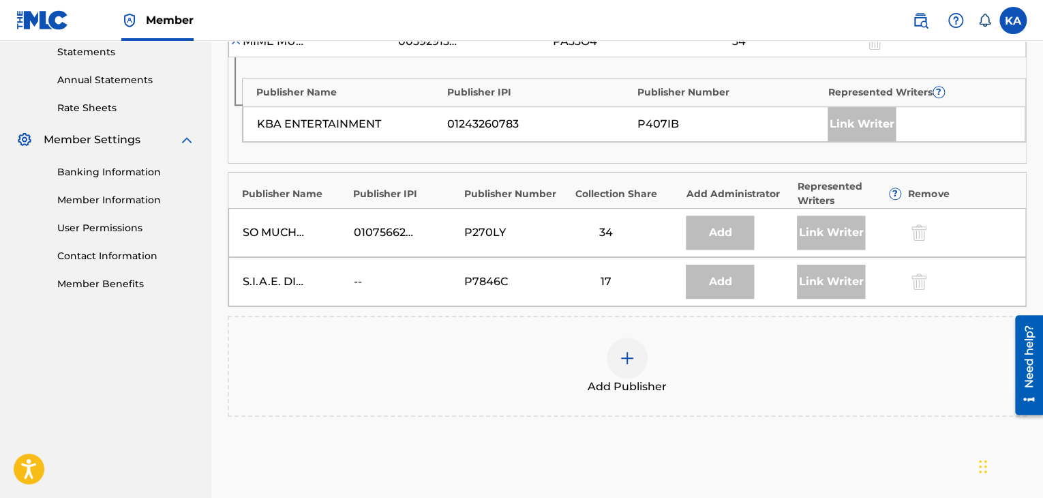
click at [624, 357] on img at bounding box center [627, 358] width 16 height 16
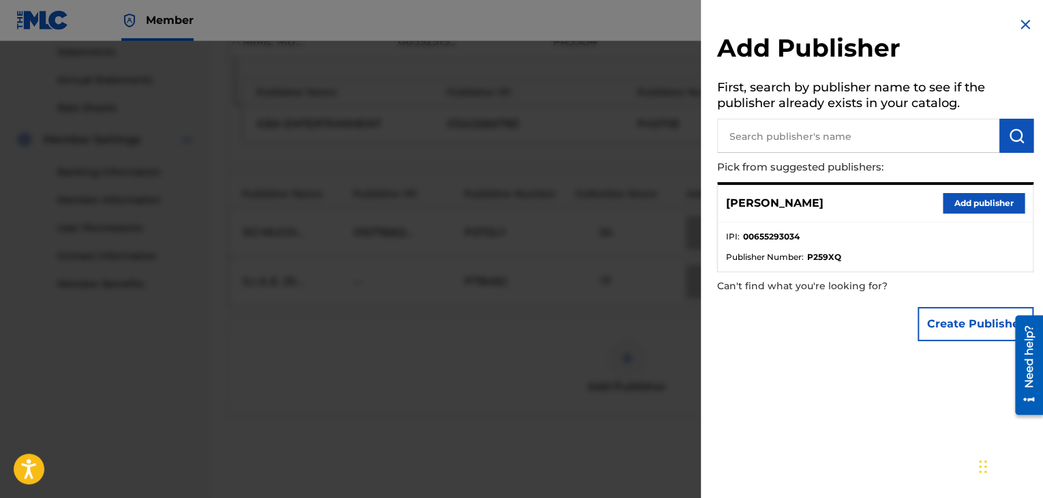
click at [832, 138] on input "text" at bounding box center [858, 136] width 282 height 34
type input "[PERSON_NAME] Music"
click at [1008, 140] on img "submit" at bounding box center [1016, 135] width 16 height 16
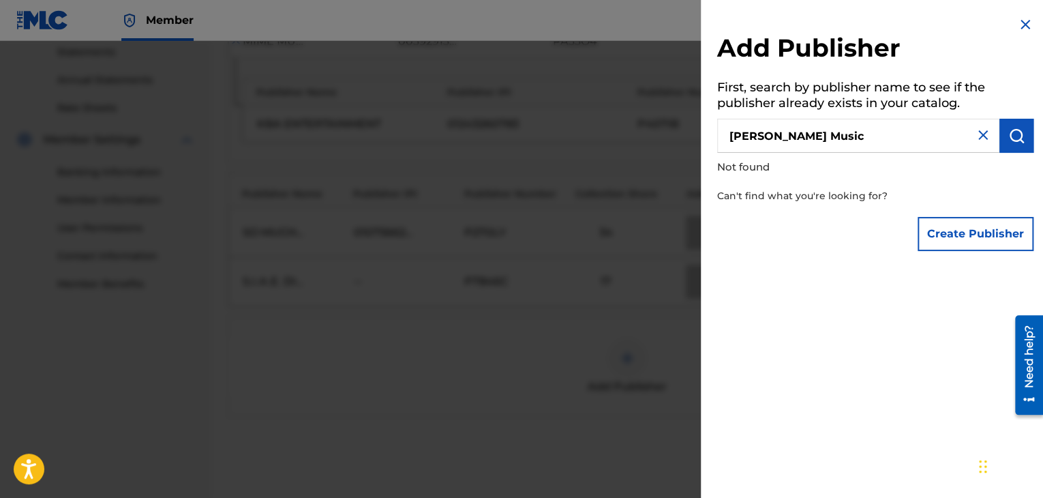
click at [1021, 21] on img at bounding box center [1025, 24] width 16 height 16
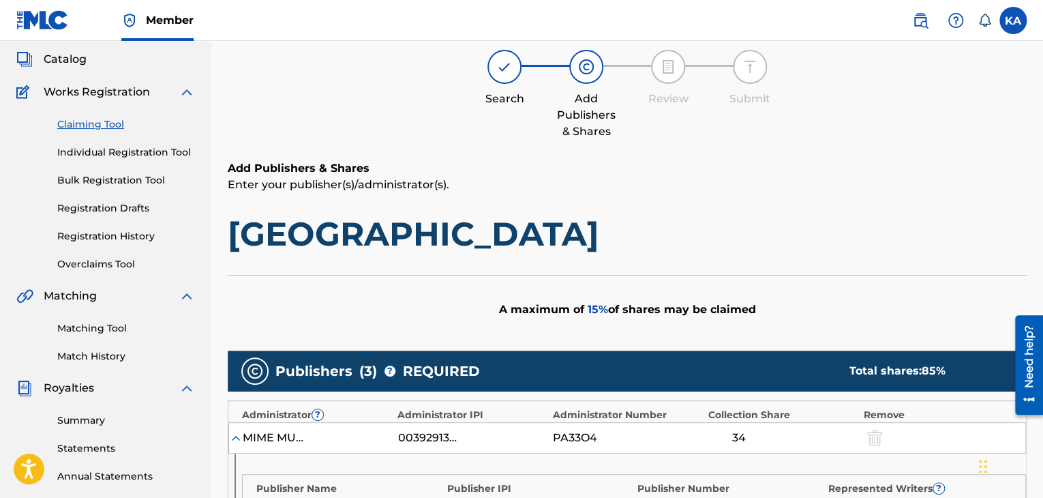
scroll to position [44, 0]
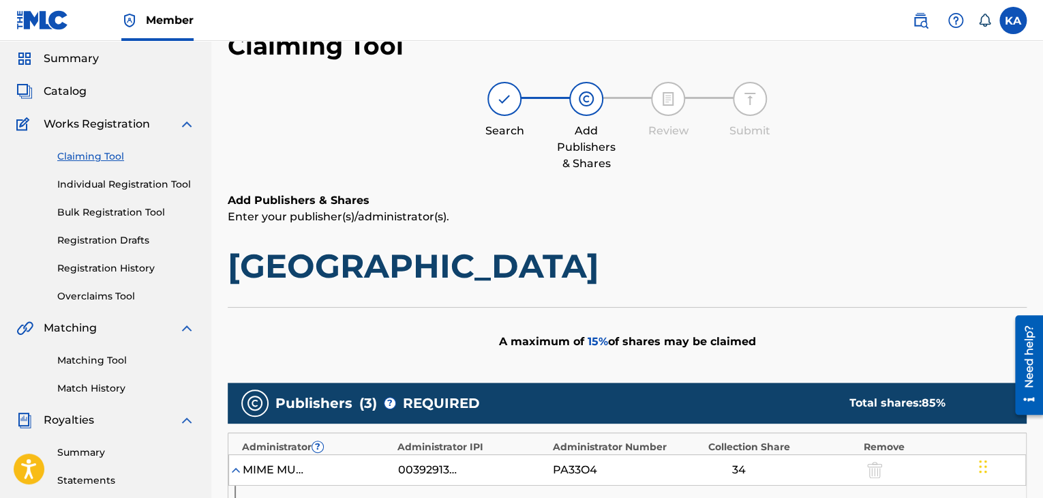
click at [90, 155] on link "Claiming Tool" at bounding box center [126, 156] width 138 height 14
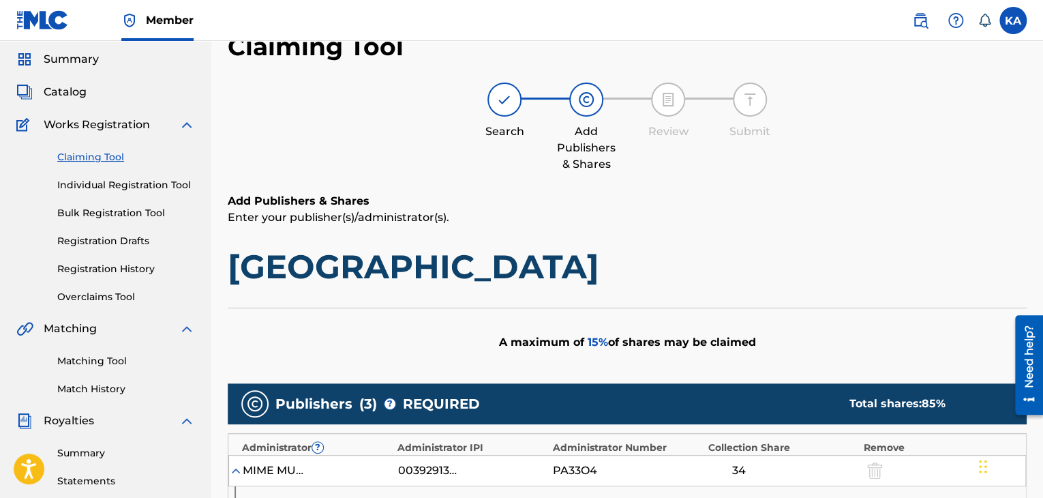
scroll to position [41, 0]
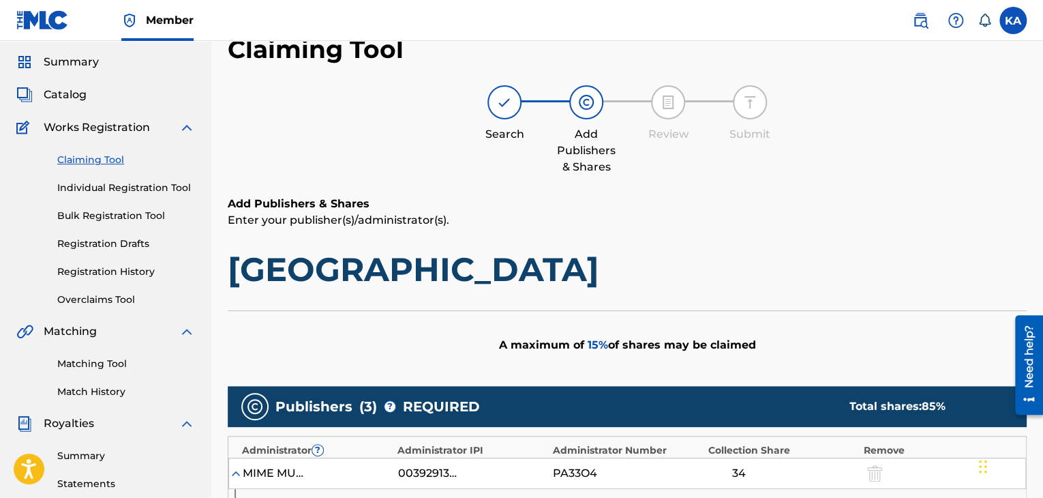
click at [95, 162] on link "Claiming Tool" at bounding box center [126, 160] width 138 height 14
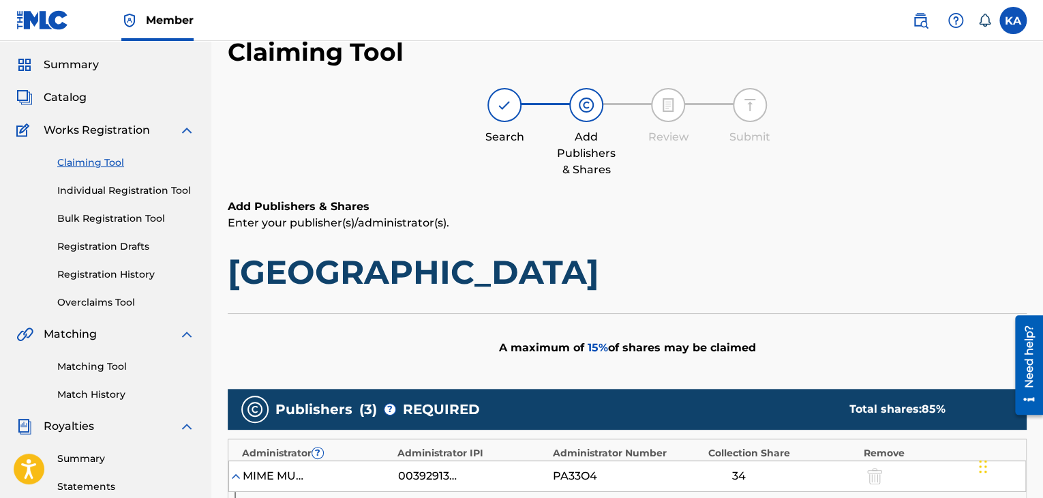
scroll to position [0, 0]
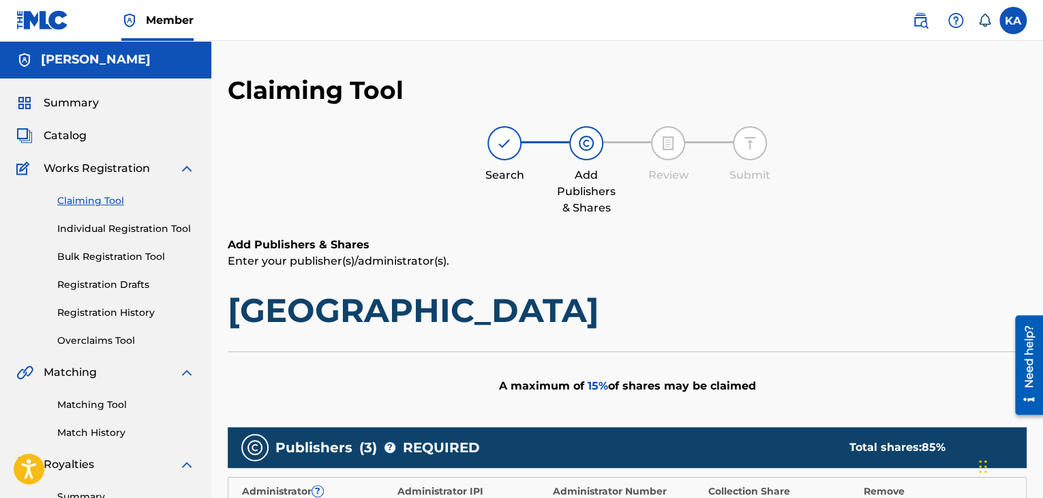
click at [67, 136] on span "Catalog" at bounding box center [65, 135] width 43 height 16
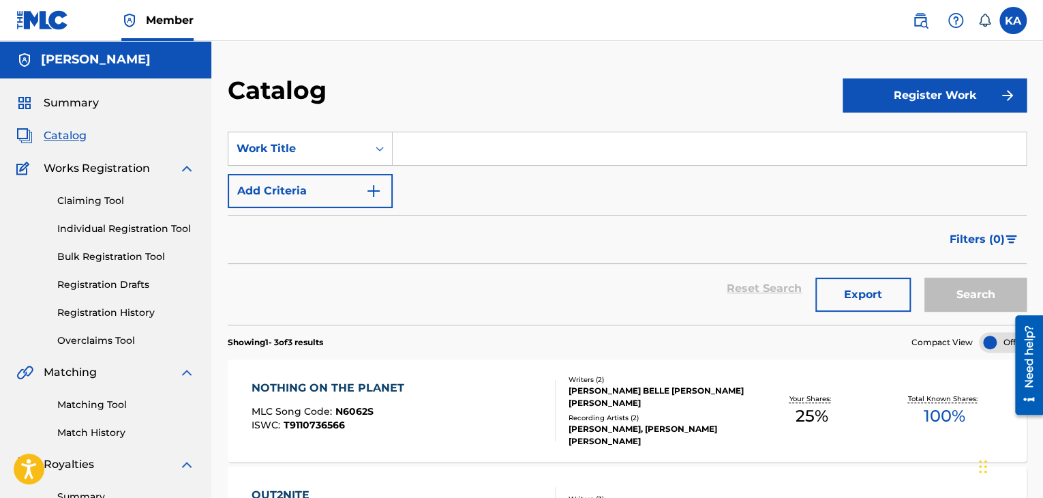
click at [97, 196] on link "Claiming Tool" at bounding box center [126, 201] width 138 height 14
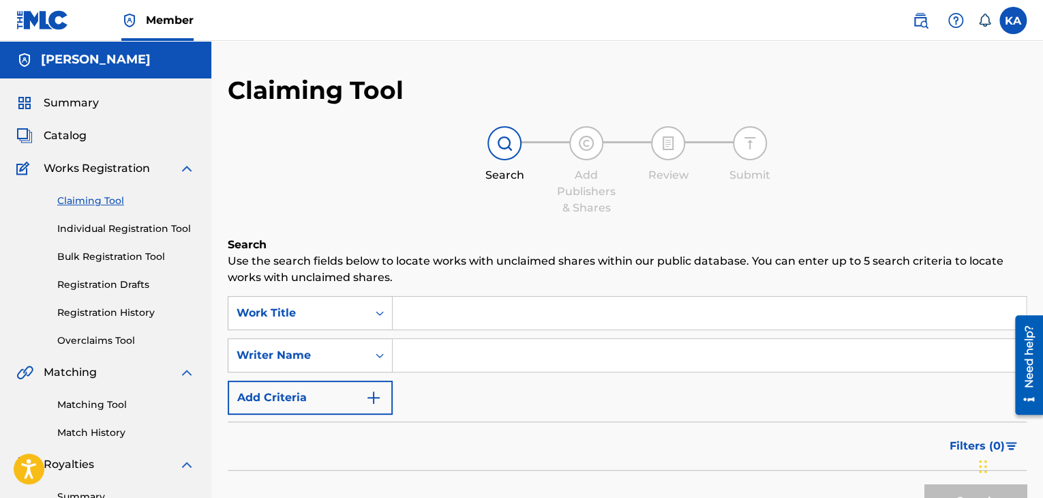
click at [427, 306] on input "Search Form" at bounding box center [709, 313] width 633 height 33
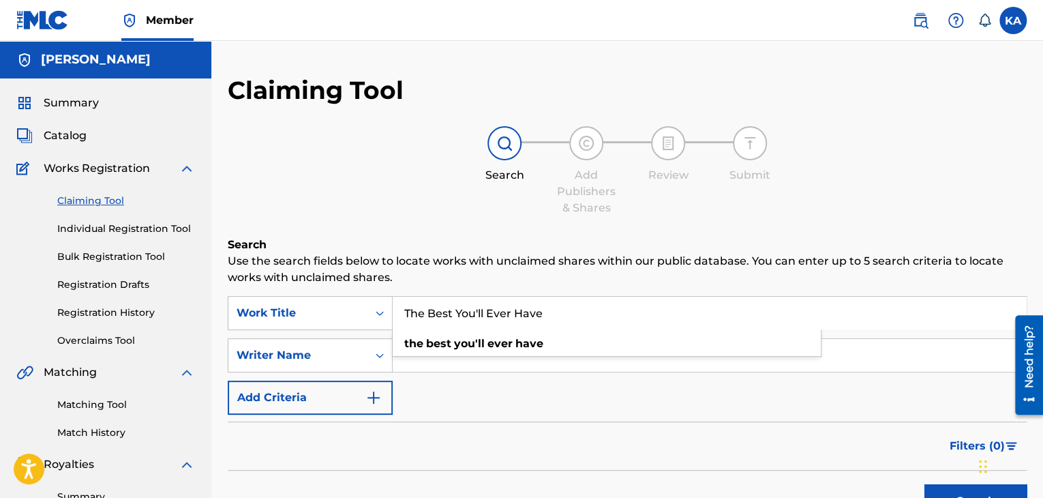
type input "The Best You'll Ever Have"
click at [412, 363] on input "Search Form" at bounding box center [709, 355] width 633 height 33
type input "[PERSON_NAME] [PERSON_NAME]"
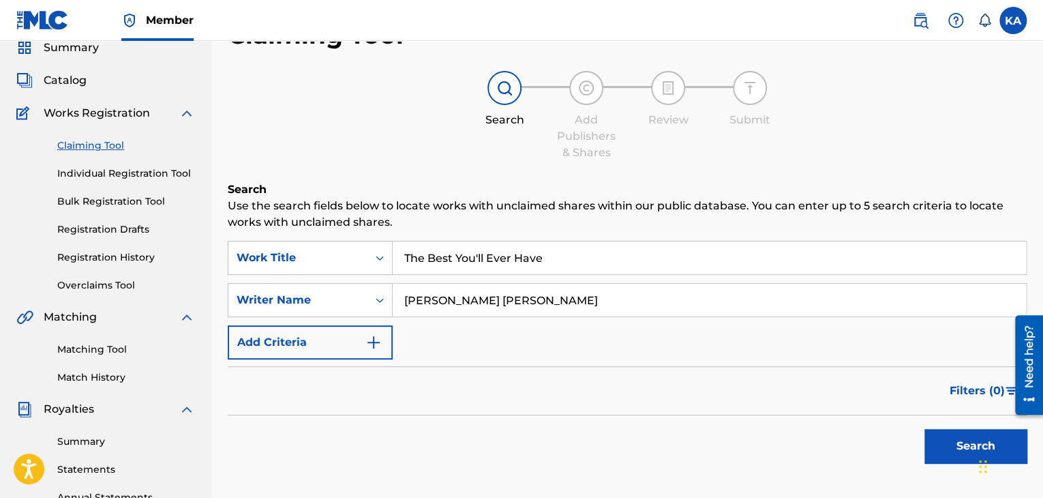
scroll to position [60, 0]
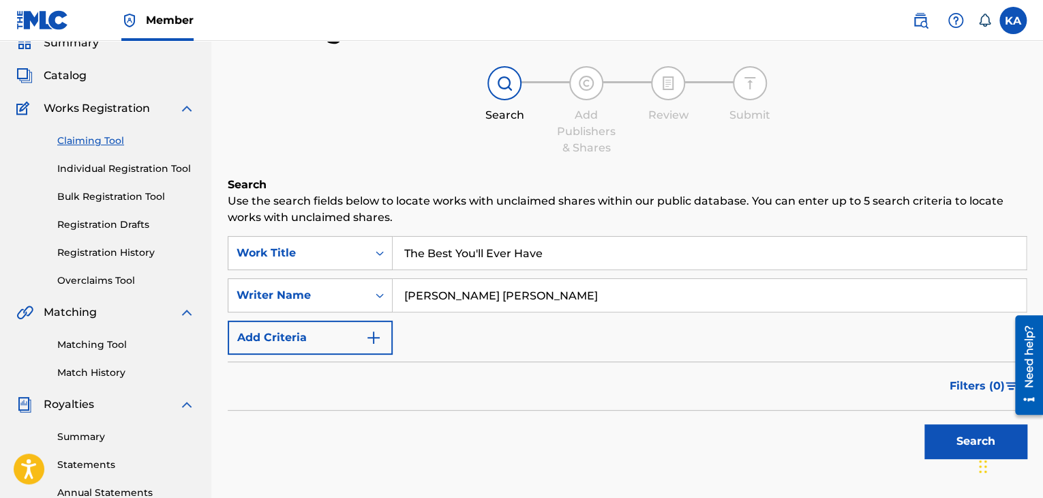
click at [963, 440] on button "Search" at bounding box center [975, 441] width 102 height 34
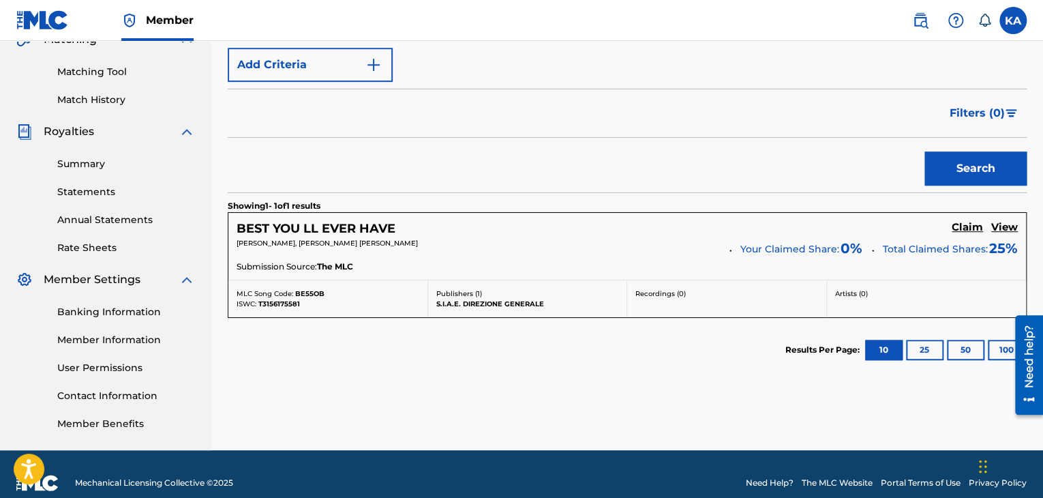
scroll to position [333, 0]
click at [963, 229] on h5 "Claim" at bounding box center [967, 227] width 31 height 13
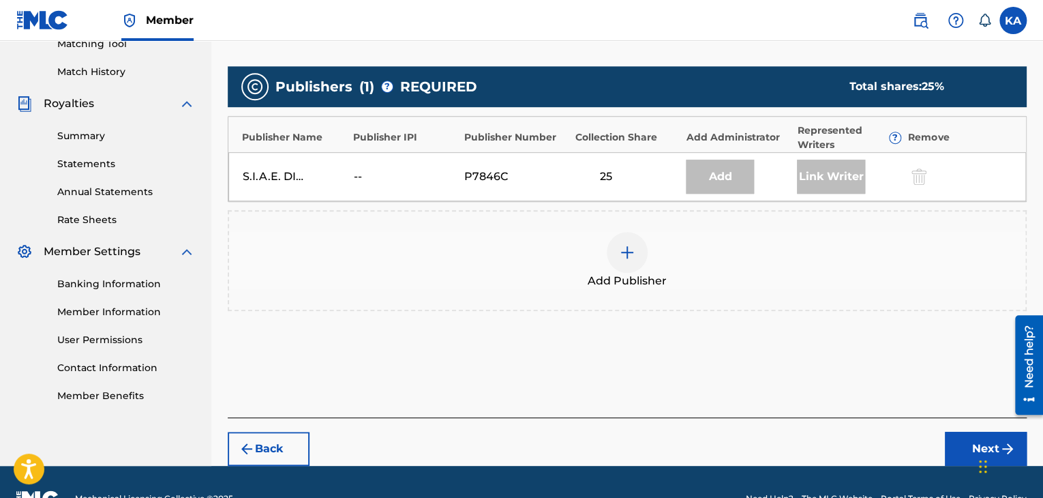
scroll to position [351, 0]
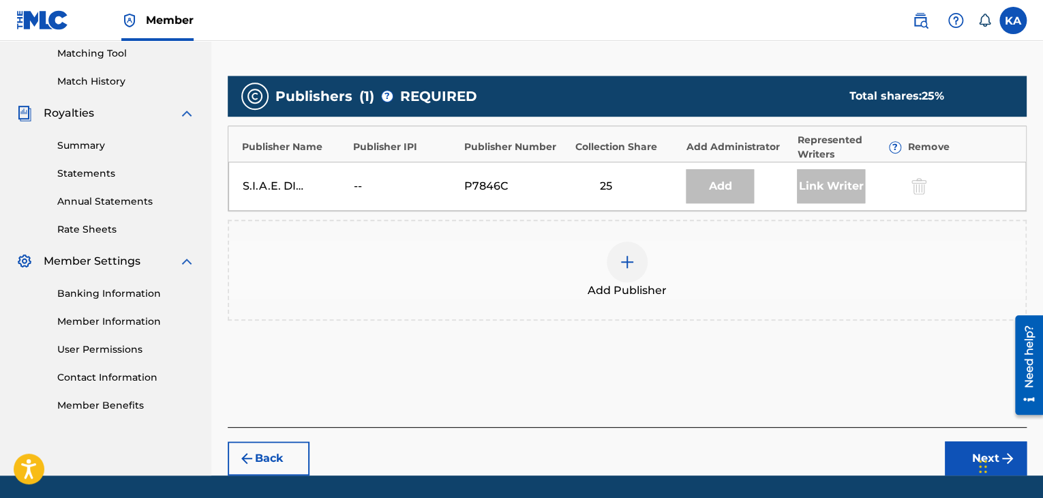
click at [619, 265] on img at bounding box center [627, 262] width 16 height 16
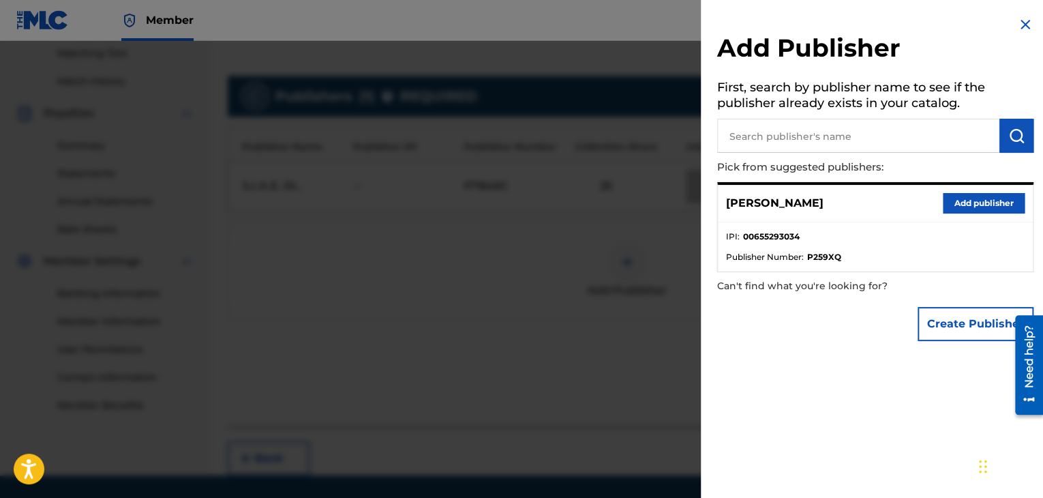
click at [954, 207] on button "Add publisher" at bounding box center [984, 203] width 82 height 20
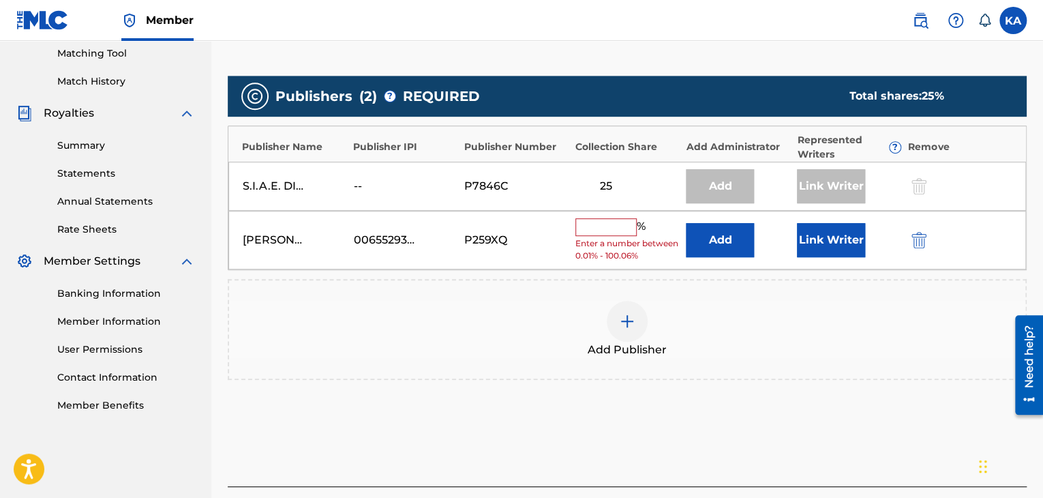
click at [612, 222] on input "text" at bounding box center [605, 227] width 61 height 18
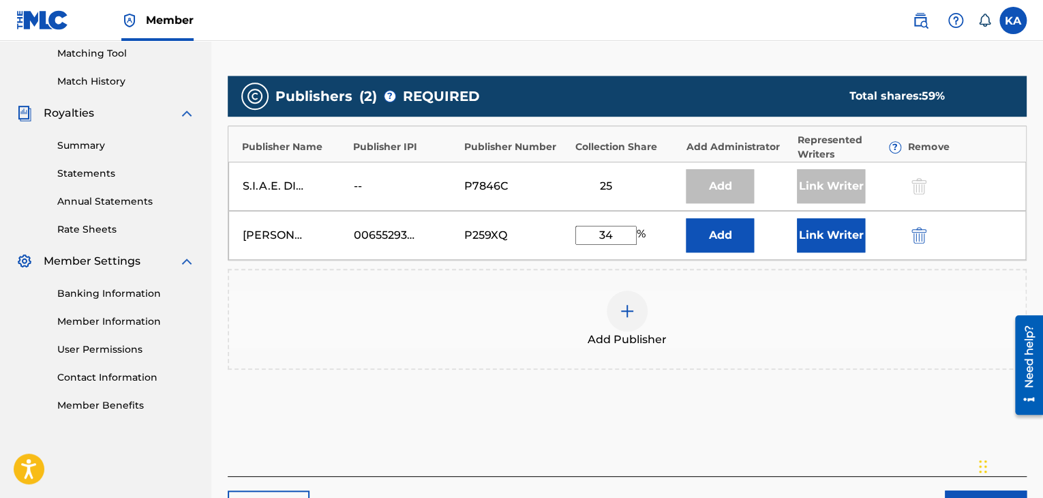
type input "34"
click at [819, 231] on button "Link Writer" at bounding box center [831, 235] width 68 height 34
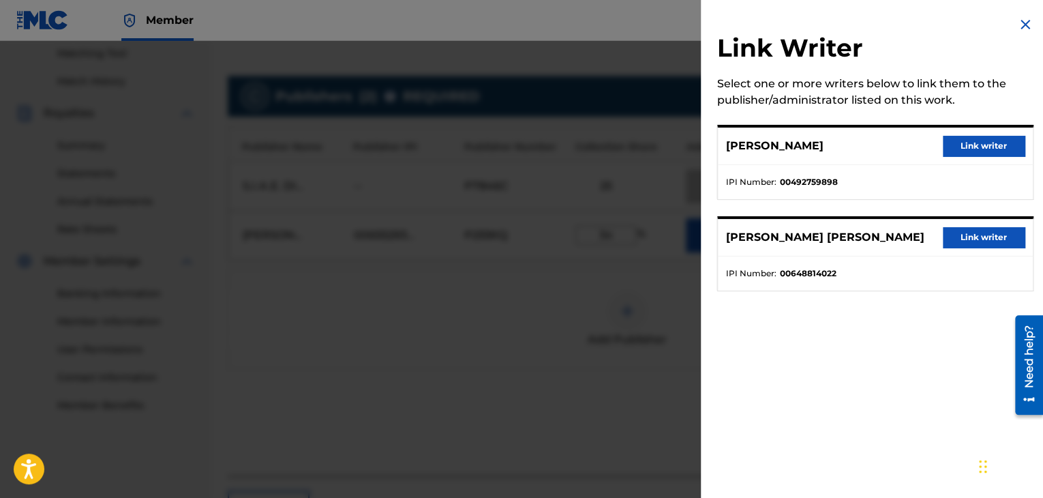
click at [965, 237] on button "Link writer" at bounding box center [984, 237] width 82 height 20
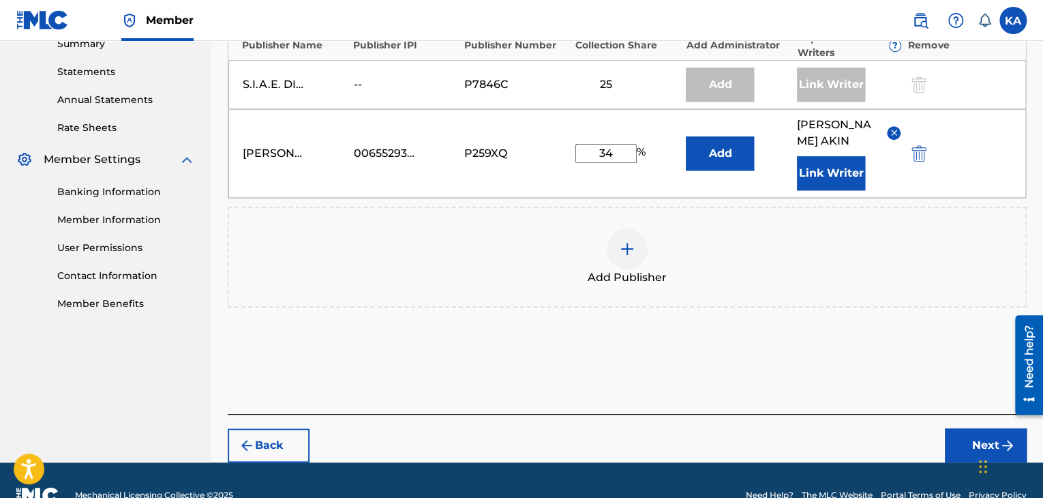
scroll to position [453, 0]
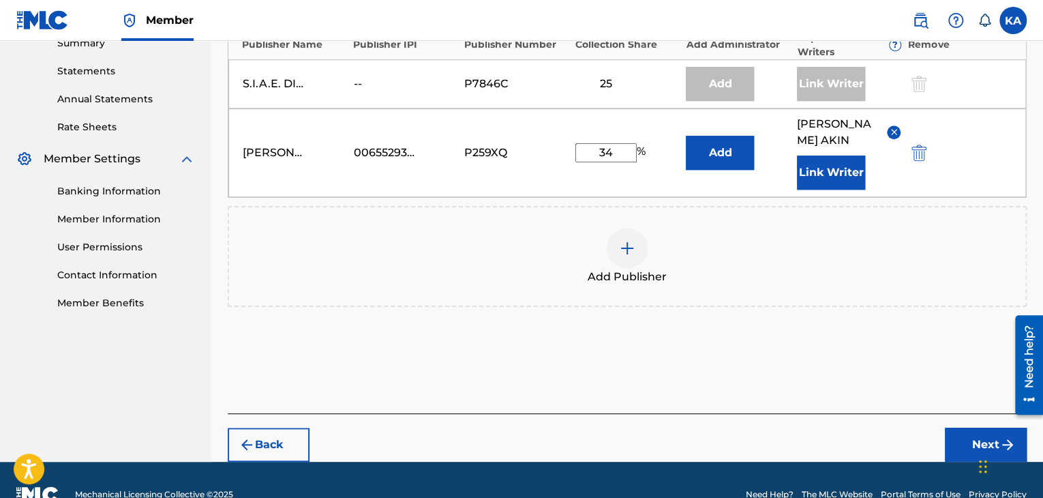
click at [965, 437] on button "Next" at bounding box center [986, 444] width 82 height 34
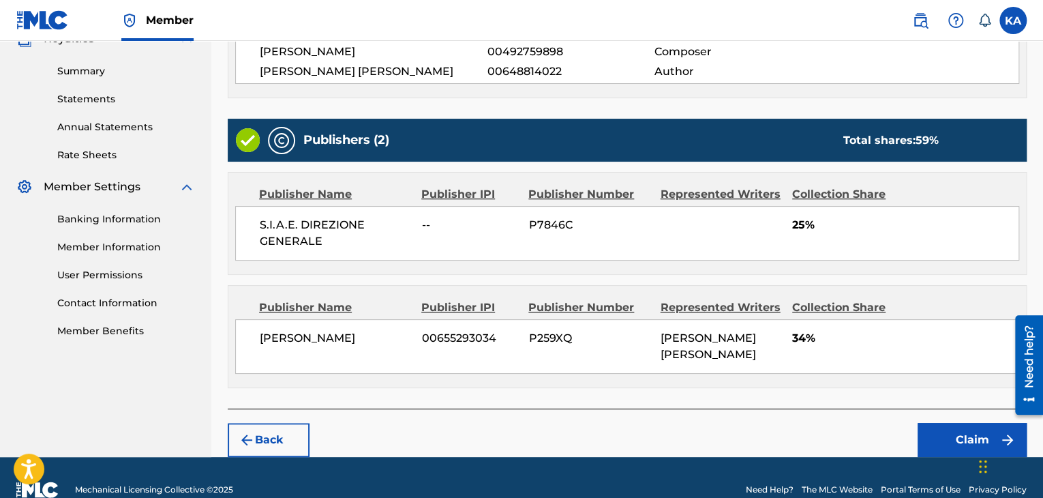
scroll to position [432, 0]
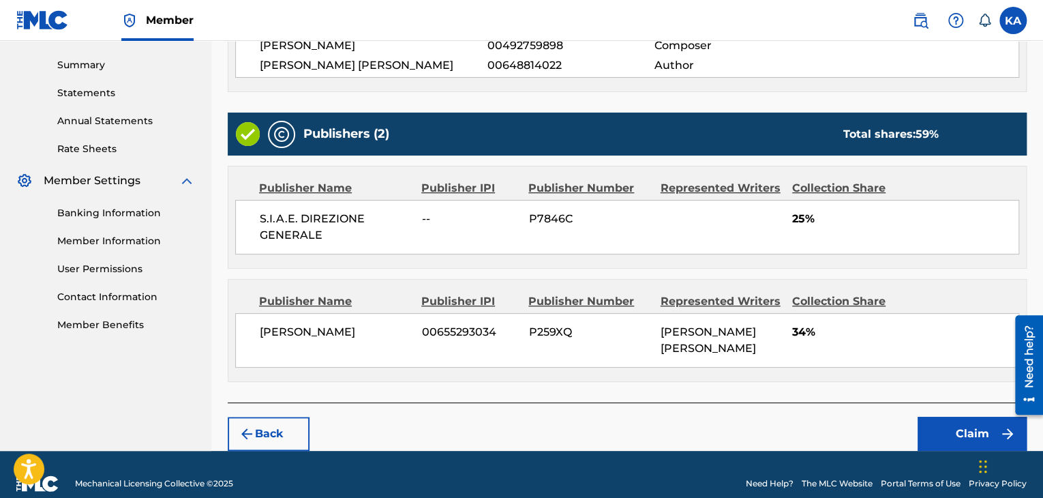
click at [254, 425] on img "submit" at bounding box center [247, 433] width 16 height 16
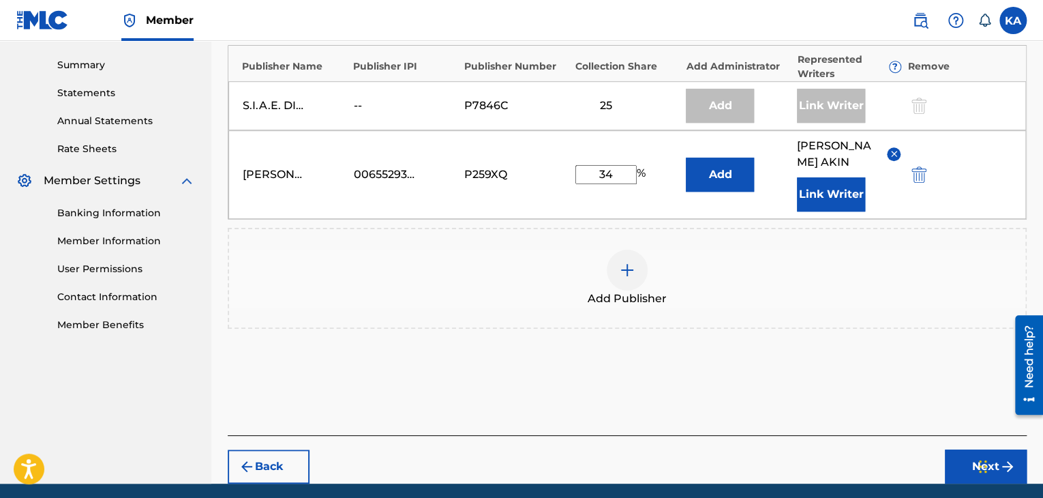
click at [615, 177] on input "34" at bounding box center [605, 174] width 61 height 19
type input "3"
type input "38"
click at [719, 172] on button "Add" at bounding box center [720, 174] width 68 height 34
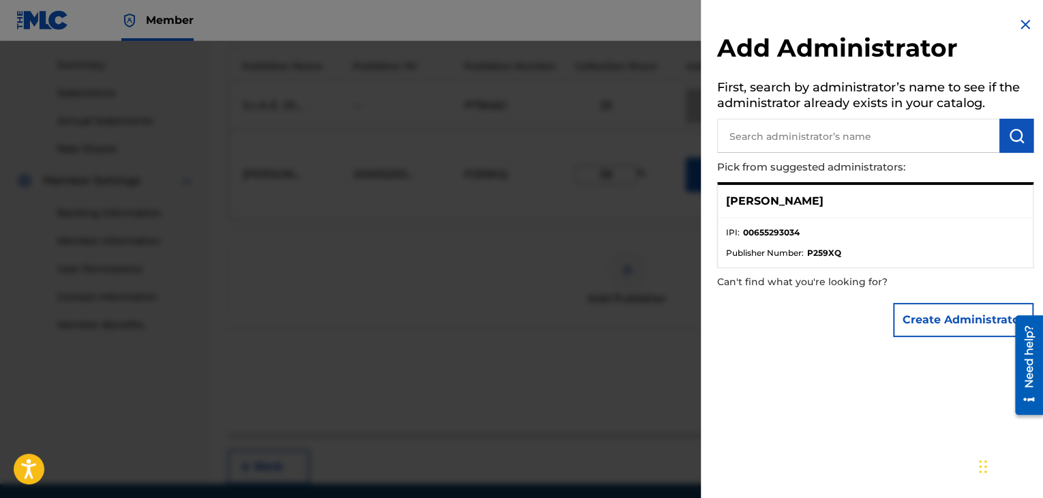
click at [1017, 23] on img at bounding box center [1025, 24] width 16 height 16
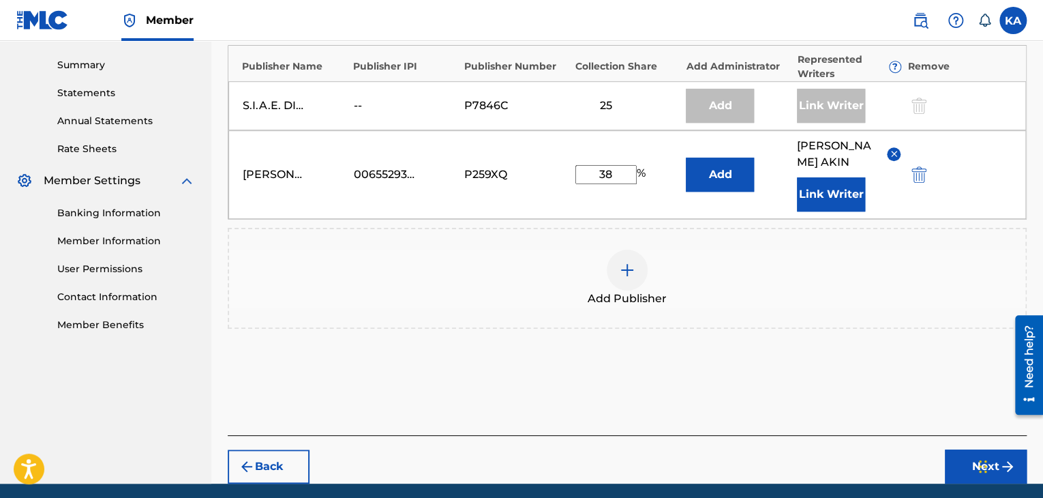
click at [878, 276] on div "Add Publisher" at bounding box center [627, 278] width 796 height 57
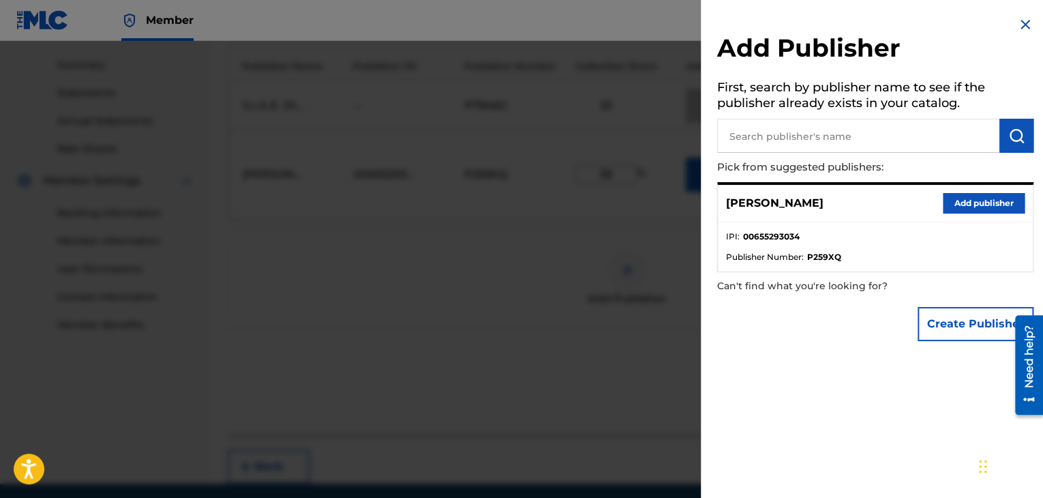
click at [1023, 20] on img at bounding box center [1025, 24] width 16 height 16
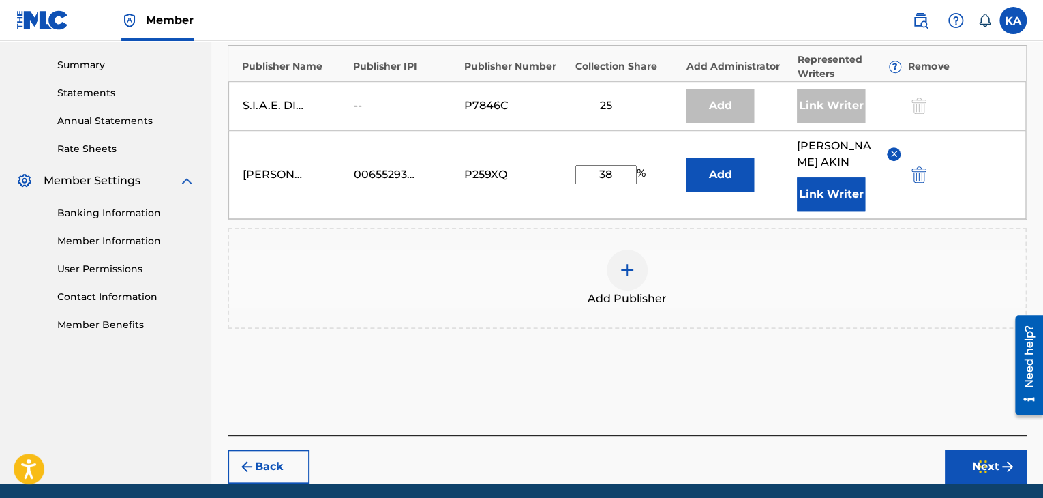
click at [971, 464] on button "Next" at bounding box center [986, 466] width 82 height 34
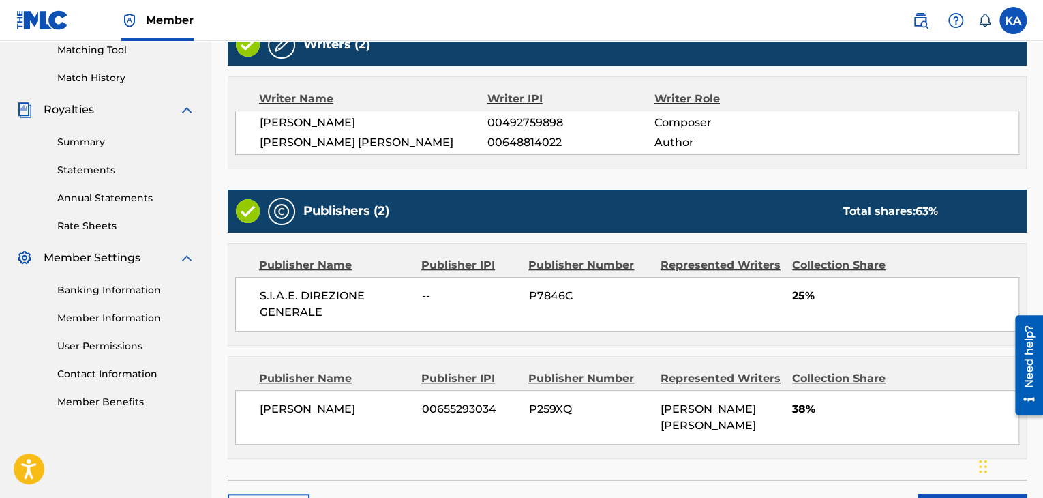
scroll to position [355, 0]
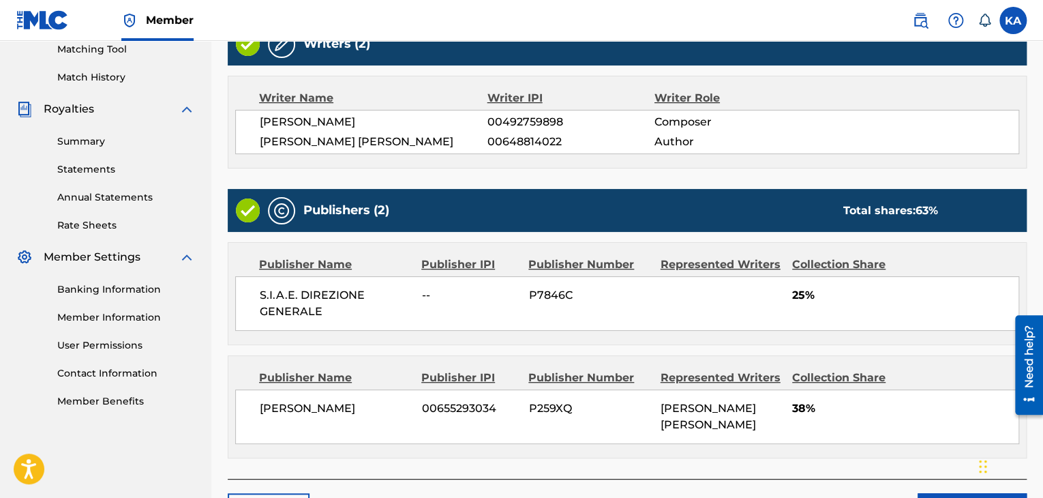
drag, startPoint x: 1046, startPoint y: 192, endPoint x: 33, endPoint y: 39, distance: 1024.5
drag, startPoint x: 1038, startPoint y: 348, endPoint x: 1036, endPoint y: 381, distance: 33.5
click at [1036, 381] on div "Need help?" at bounding box center [1029, 364] width 28 height 100
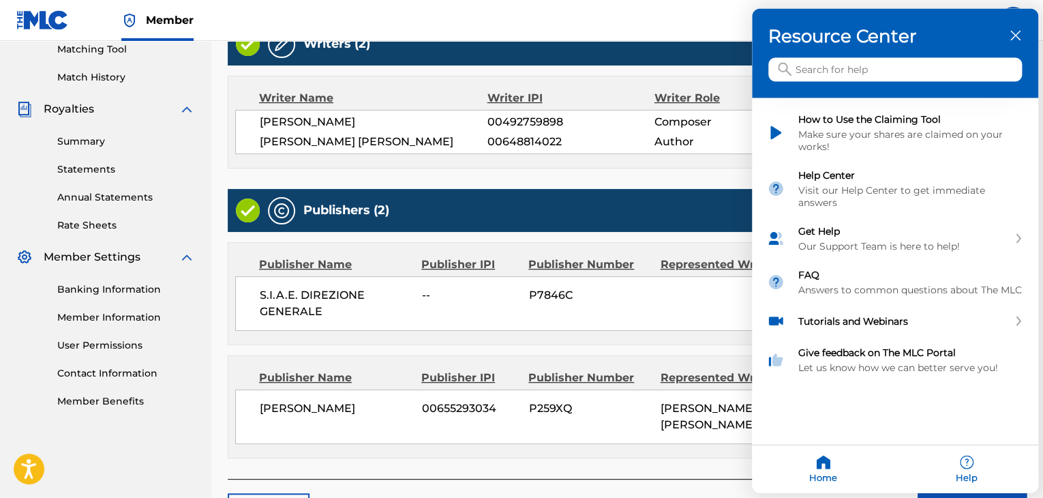
click at [1009, 37] on div "close resource center" at bounding box center [1015, 35] width 13 height 13
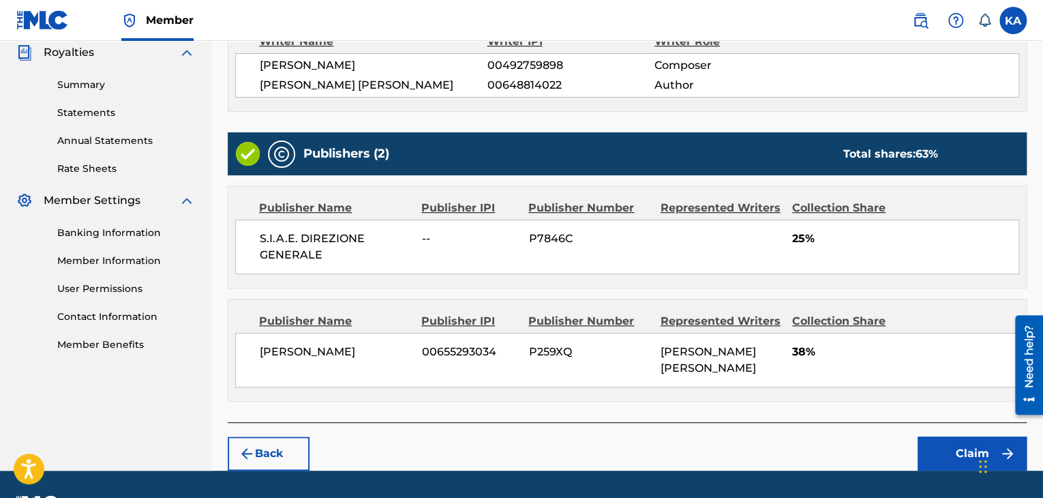
scroll to position [432, 0]
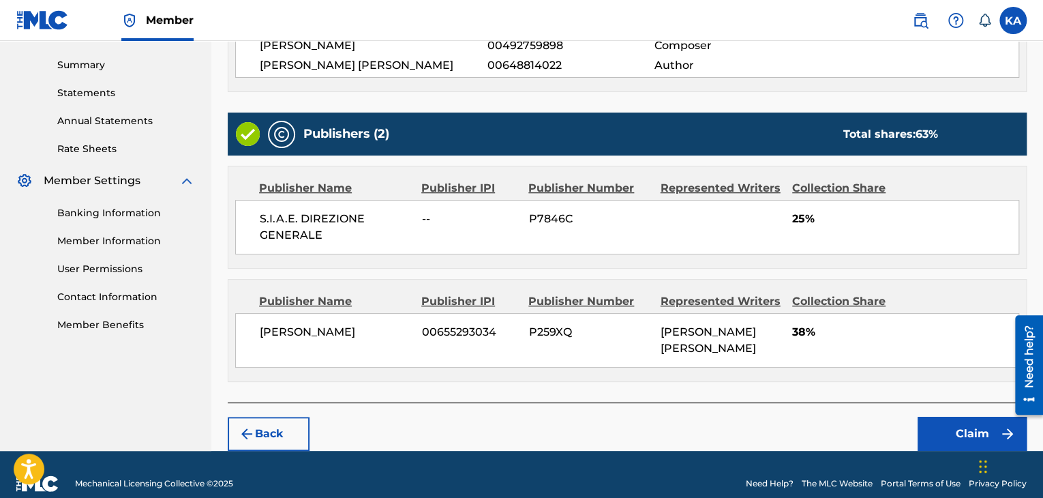
click at [269, 422] on button "Back" at bounding box center [269, 434] width 82 height 34
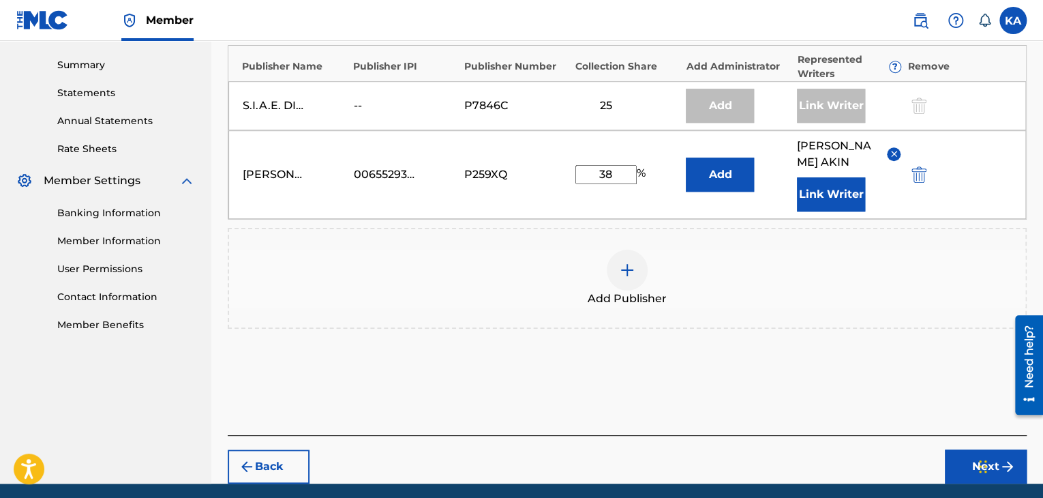
click at [611, 171] on input "38" at bounding box center [605, 174] width 61 height 19
type input "3"
type input "41"
click at [957, 464] on button "Next" at bounding box center [986, 466] width 82 height 34
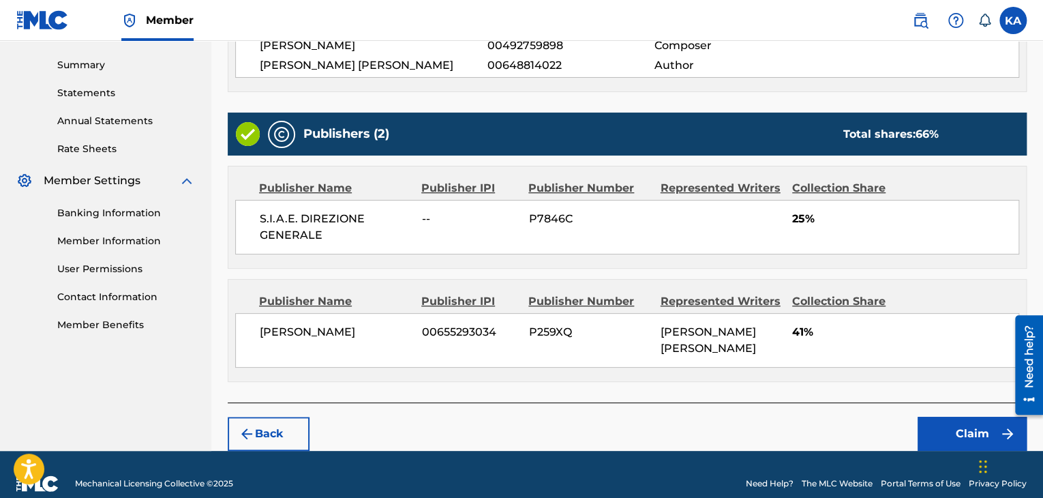
click at [284, 418] on button "Back" at bounding box center [269, 434] width 82 height 34
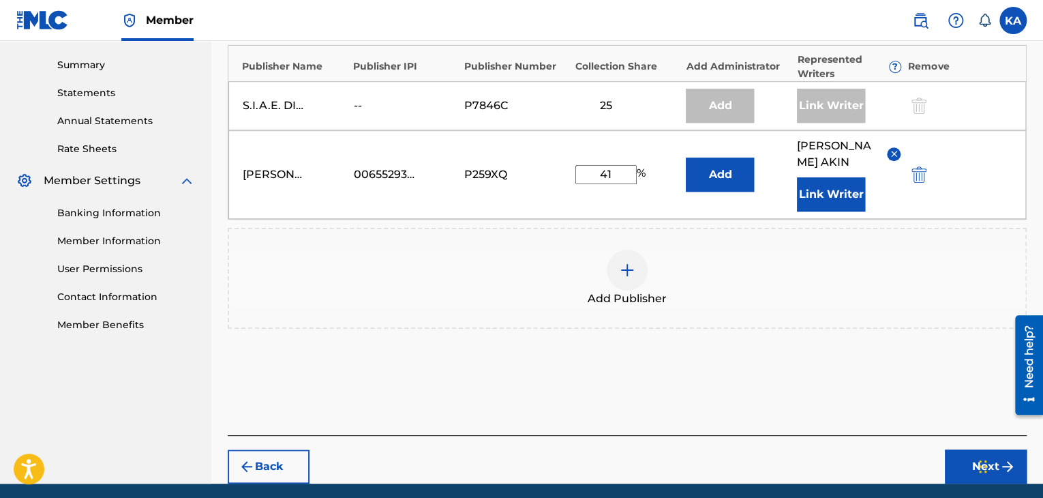
click at [614, 177] on input "41" at bounding box center [605, 174] width 61 height 19
type input "4"
type input "50"
click at [973, 460] on button "Next" at bounding box center [986, 466] width 82 height 34
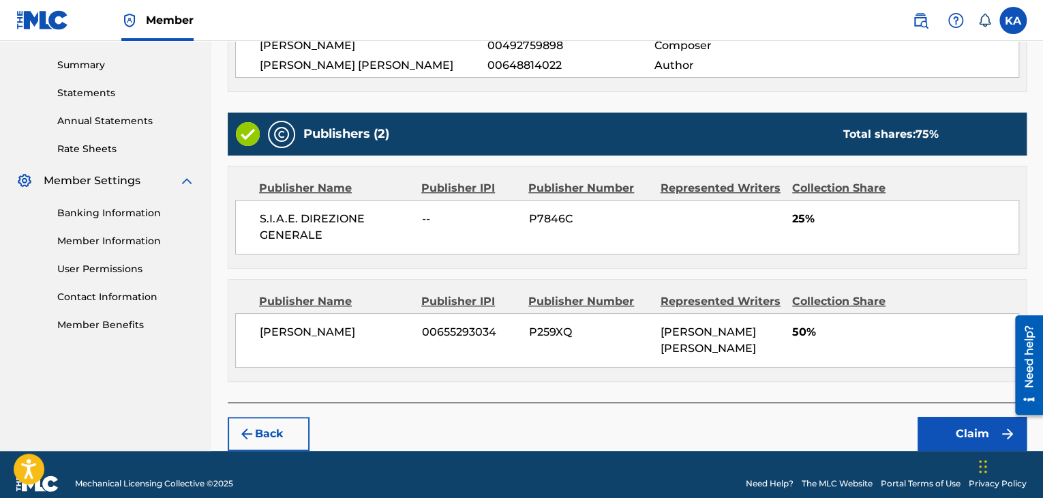
click at [974, 417] on button "Claim" at bounding box center [972, 434] width 109 height 34
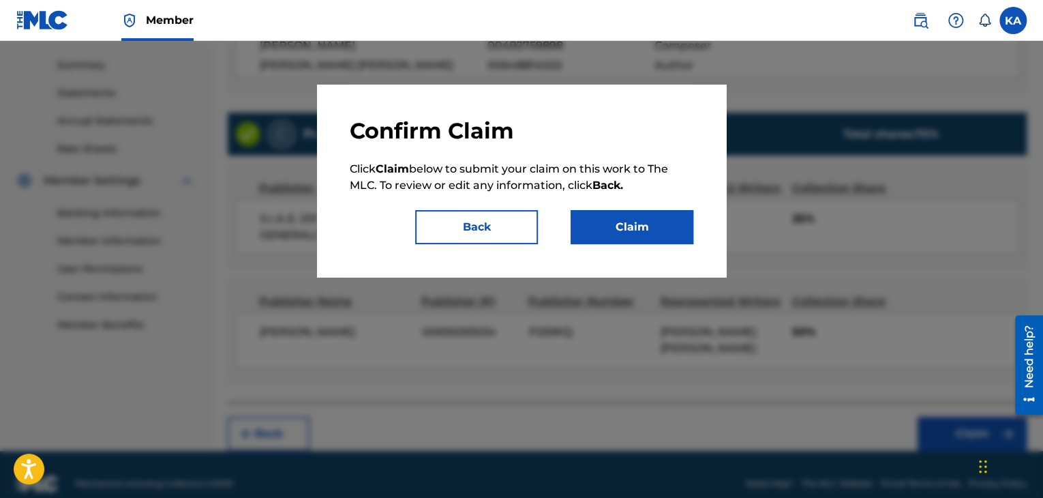
click at [624, 229] on button "Claim" at bounding box center [632, 227] width 123 height 34
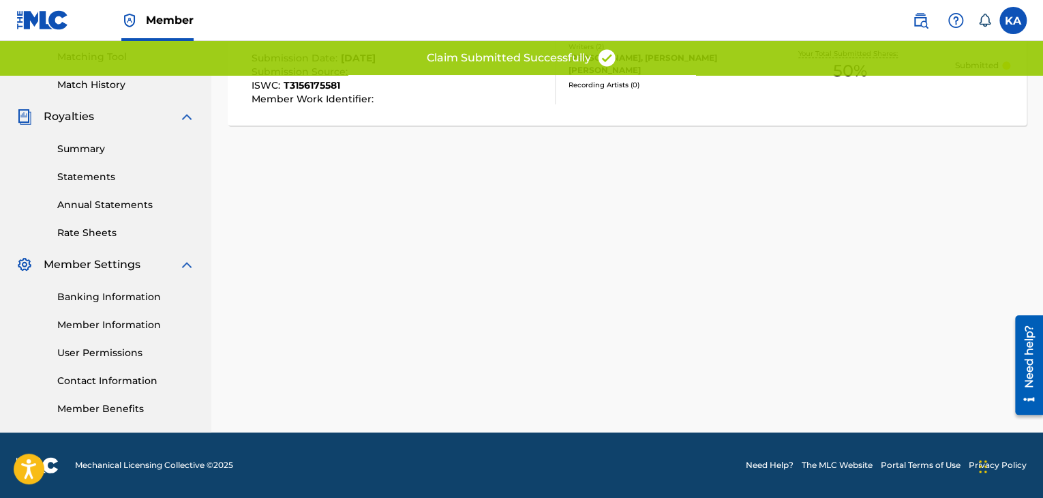
scroll to position [348, 0]
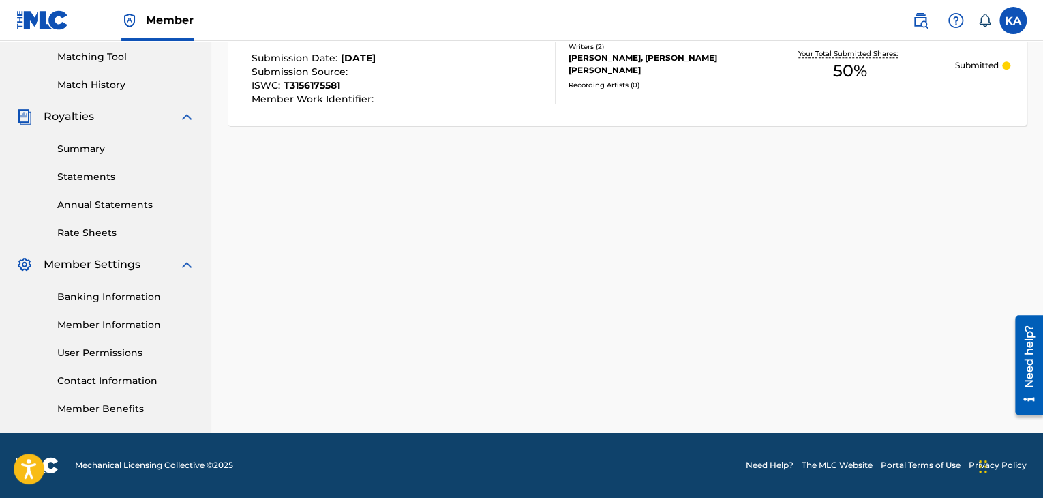
click at [629, 80] on div "Recording Artists ( 0 )" at bounding box center [657, 85] width 177 height 10
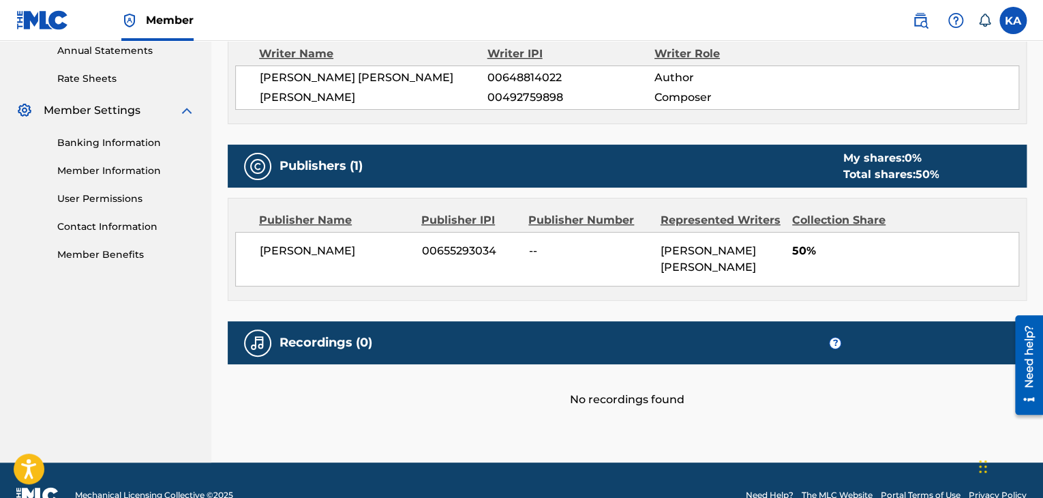
scroll to position [514, 0]
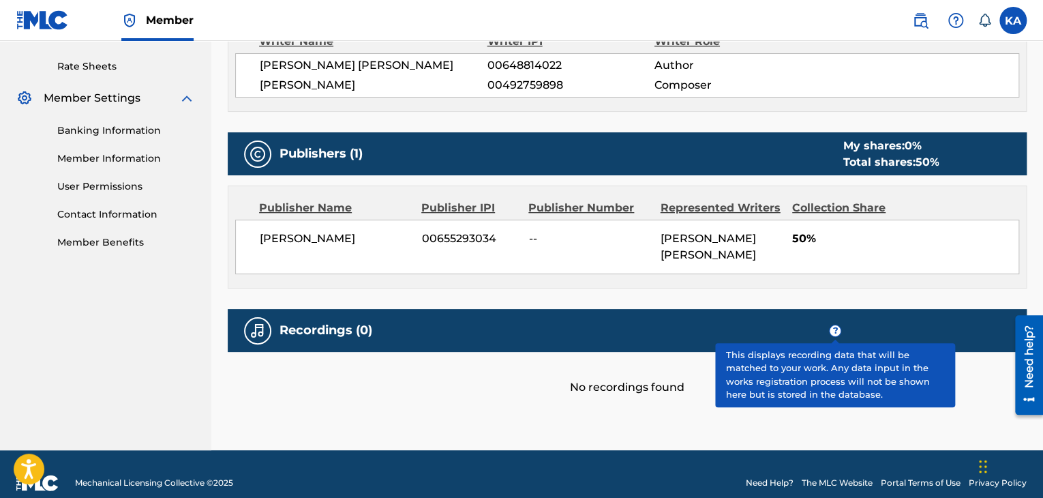
click at [831, 325] on span "?" at bounding box center [835, 330] width 11 height 11
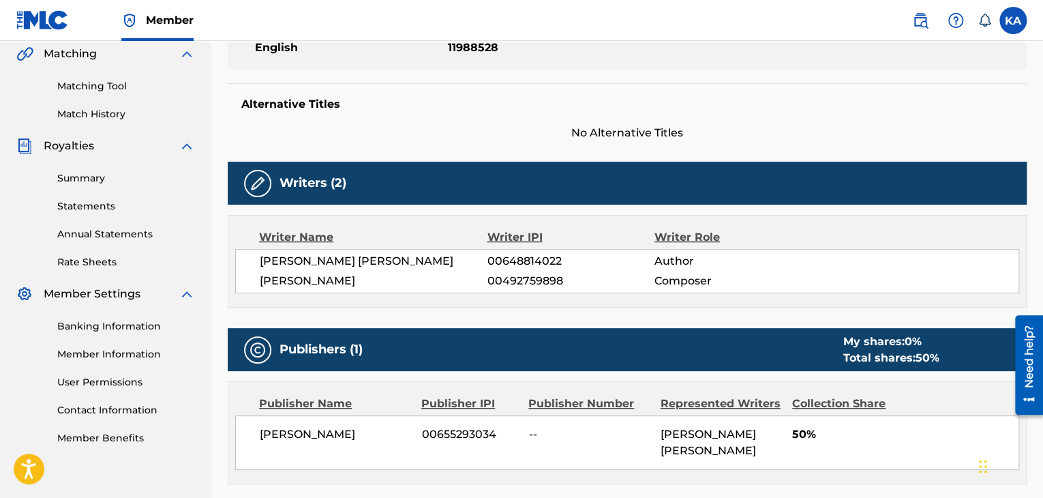
scroll to position [316, 0]
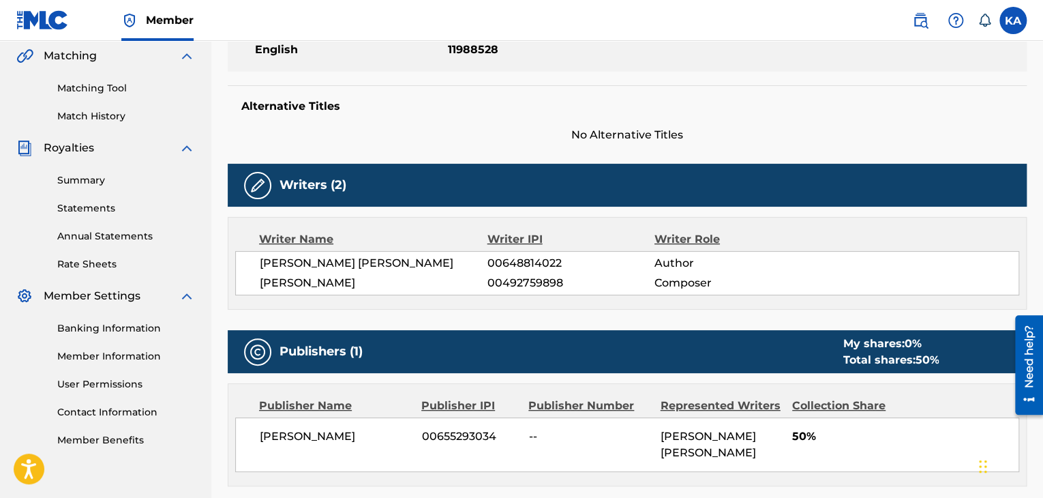
click at [106, 327] on link "Banking Information" at bounding box center [126, 328] width 138 height 14
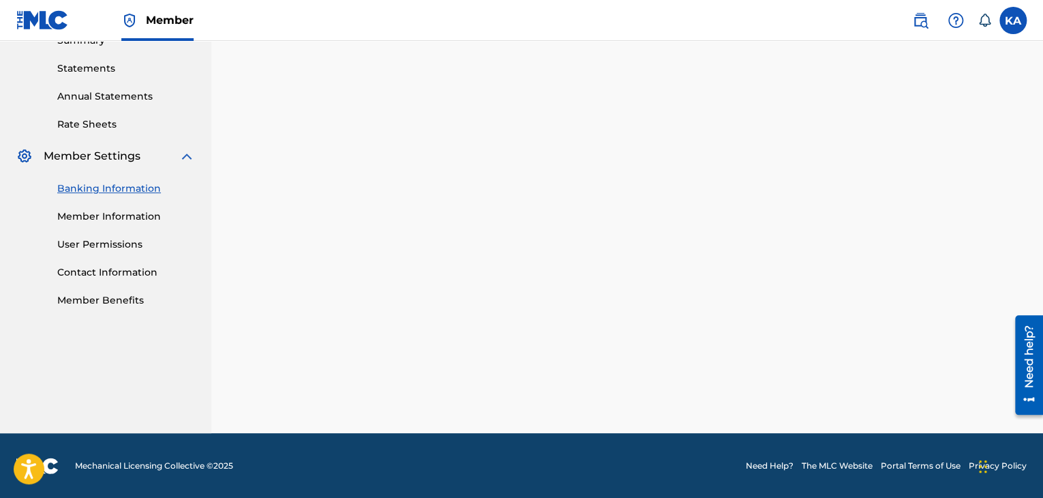
scroll to position [348, 0]
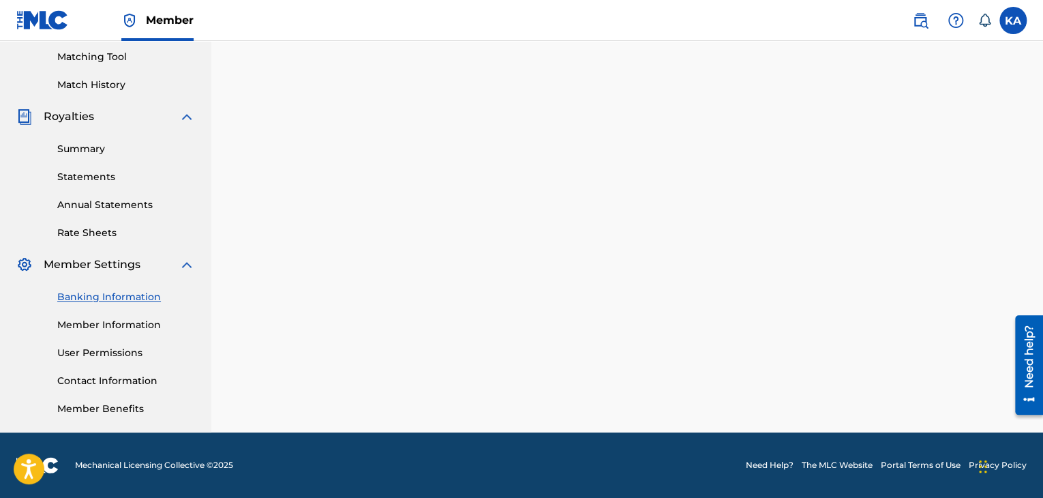
click at [94, 145] on link "Summary" at bounding box center [126, 149] width 138 height 14
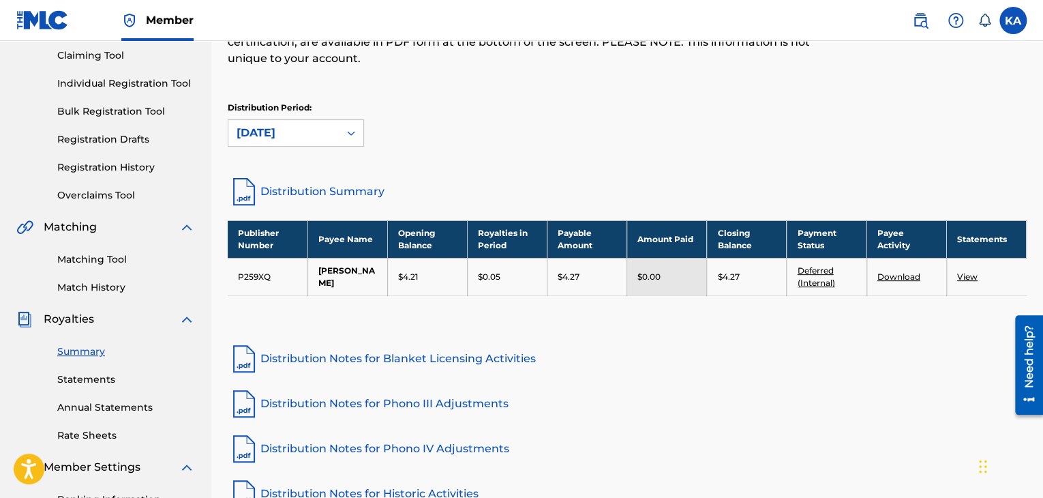
scroll to position [149, 0]
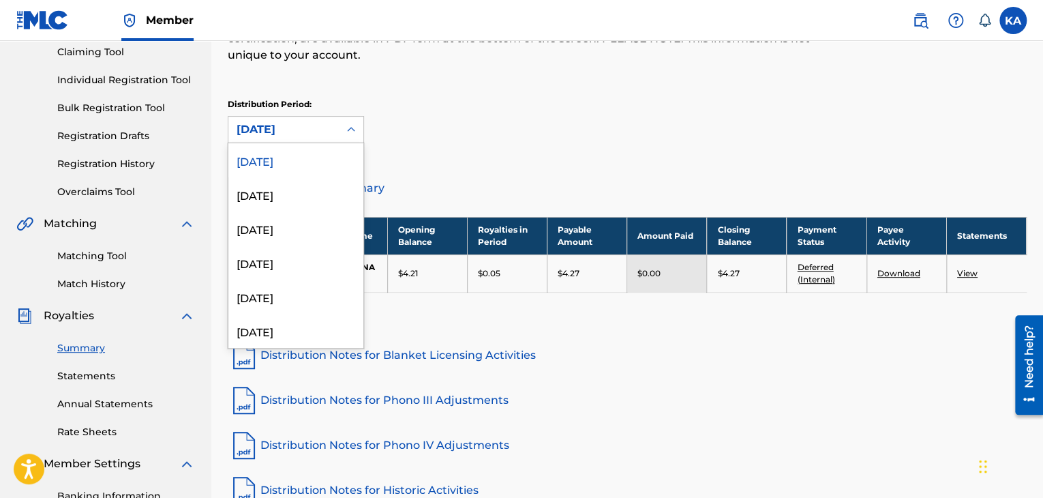
click at [360, 129] on div at bounding box center [351, 129] width 25 height 25
click at [270, 194] on div "[DATE]" at bounding box center [295, 194] width 135 height 34
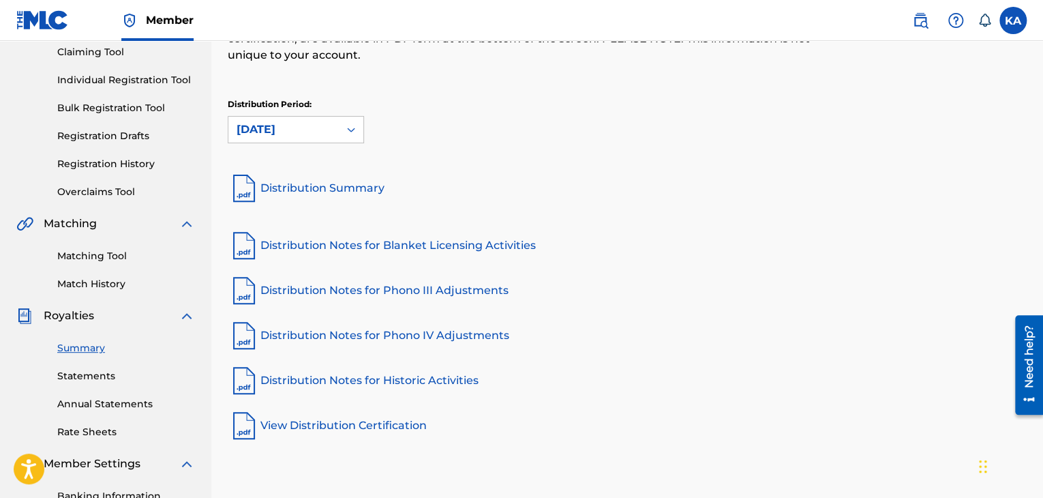
click at [395, 423] on link "View Distribution Certification" at bounding box center [627, 425] width 799 height 33
click at [106, 191] on link "Overclaims Tool" at bounding box center [126, 192] width 138 height 14
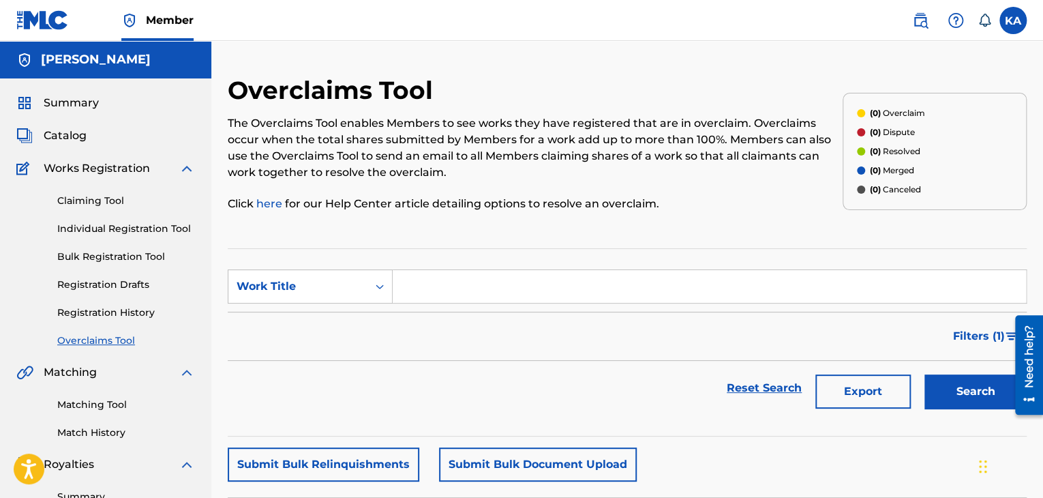
click at [106, 191] on div "Claiming Tool Individual Registration Tool Bulk Registration Tool Registration …" at bounding box center [105, 262] width 179 height 171
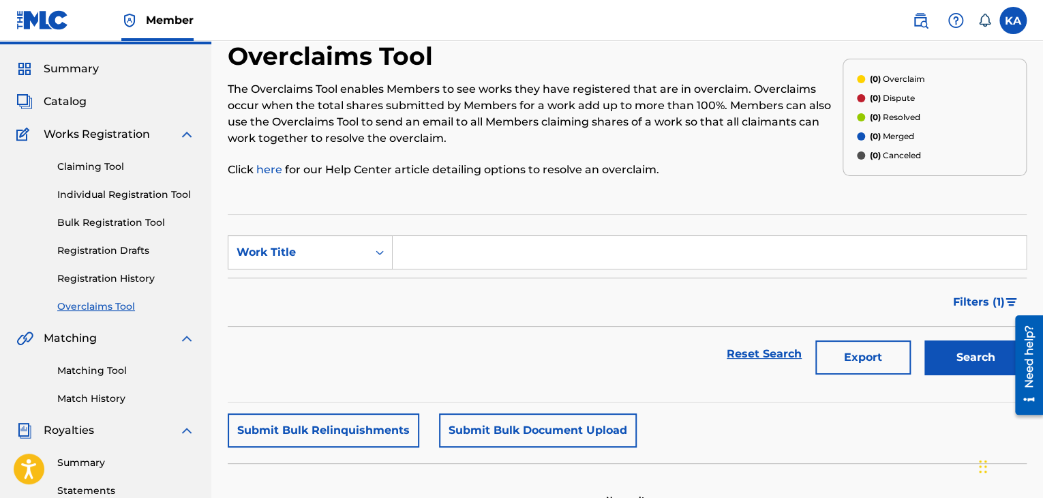
scroll to position [29, 0]
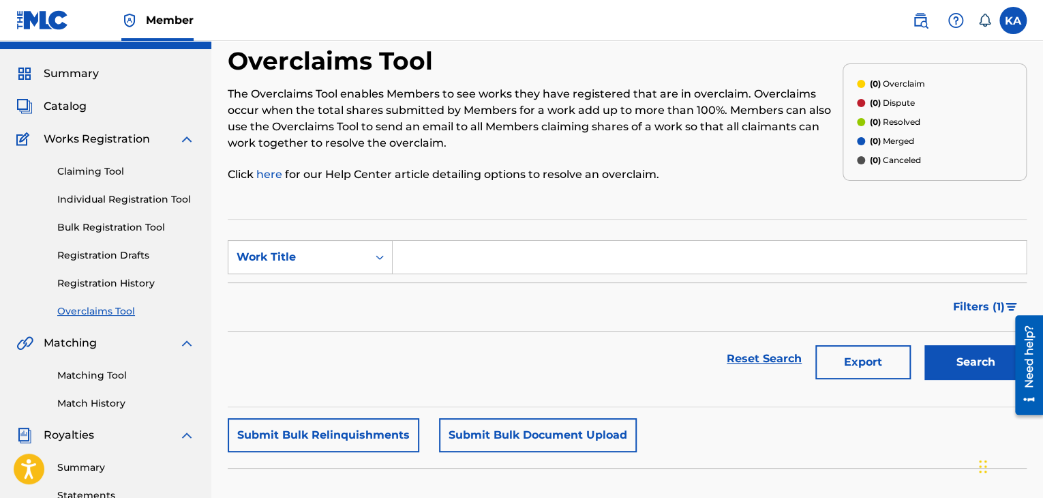
click at [106, 196] on link "Individual Registration Tool" at bounding box center [126, 199] width 138 height 14
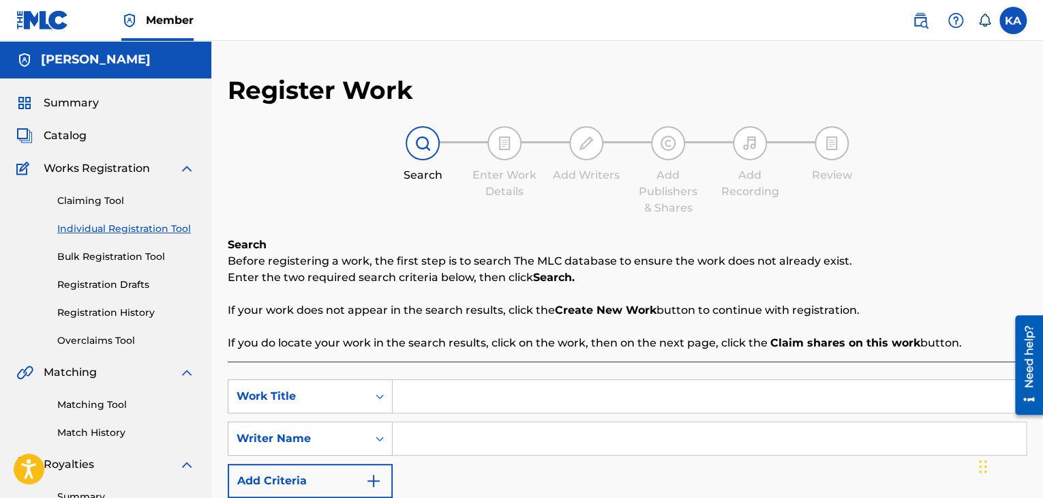
click at [459, 404] on input "Search Form" at bounding box center [709, 396] width 633 height 33
type input "Out Tonight"
click at [459, 438] on input "Search Form" at bounding box center [709, 438] width 633 height 33
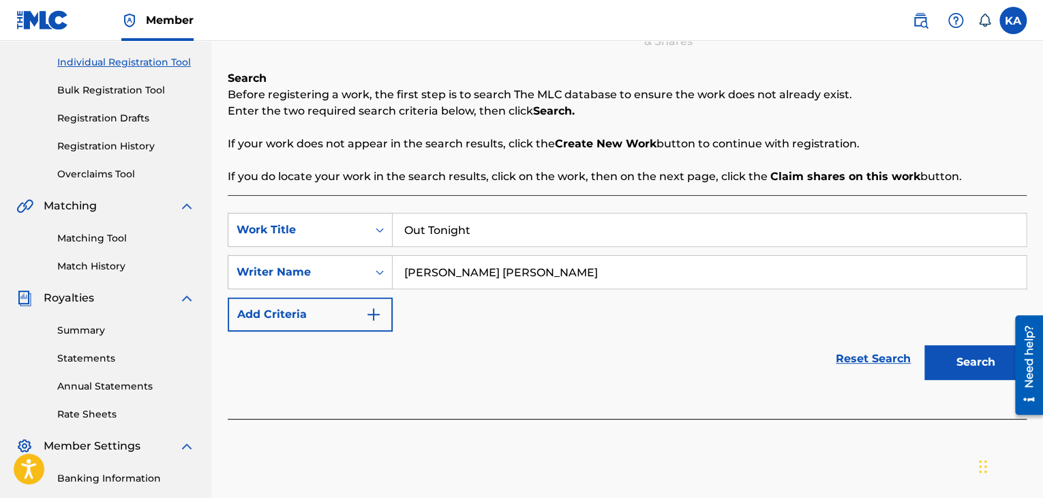
scroll to position [166, 0]
type input "[PERSON_NAME] [PERSON_NAME]"
click at [971, 359] on button "Search" at bounding box center [975, 362] width 102 height 34
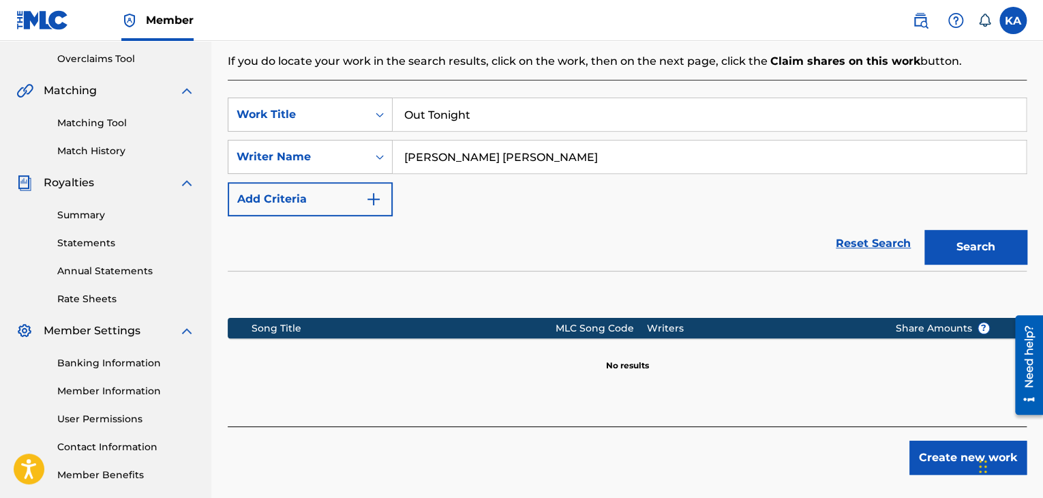
scroll to position [345, 0]
